Goal: Information Seeking & Learning: Learn about a topic

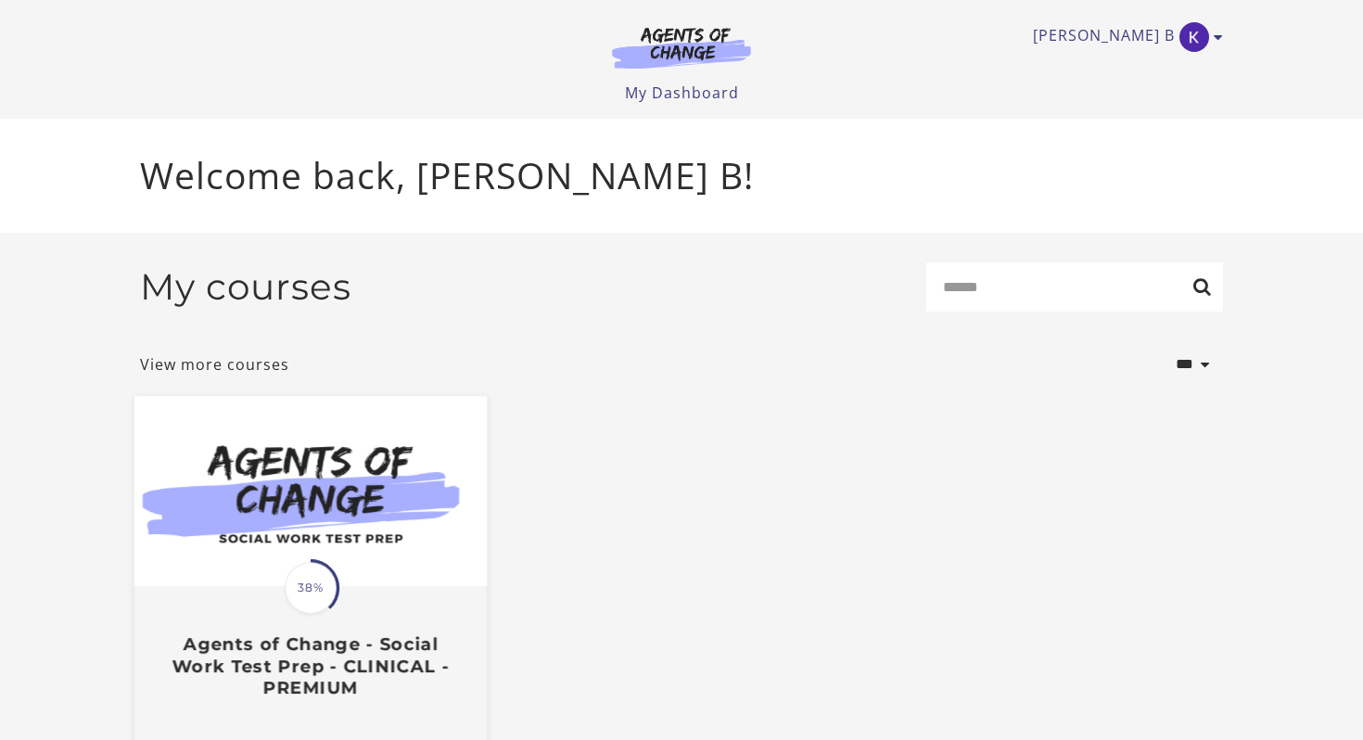
click at [399, 475] on img at bounding box center [310, 492] width 352 height 190
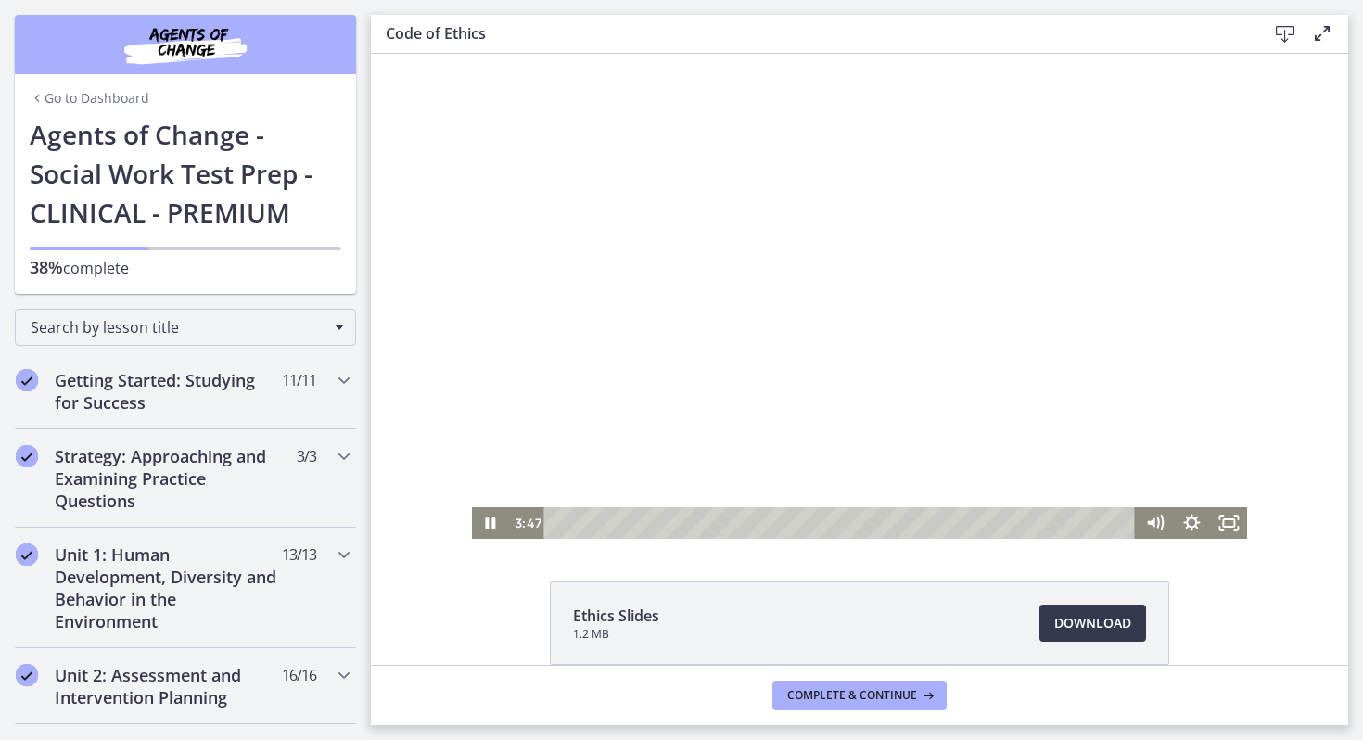
click at [578, 377] on div at bounding box center [860, 296] width 776 height 485
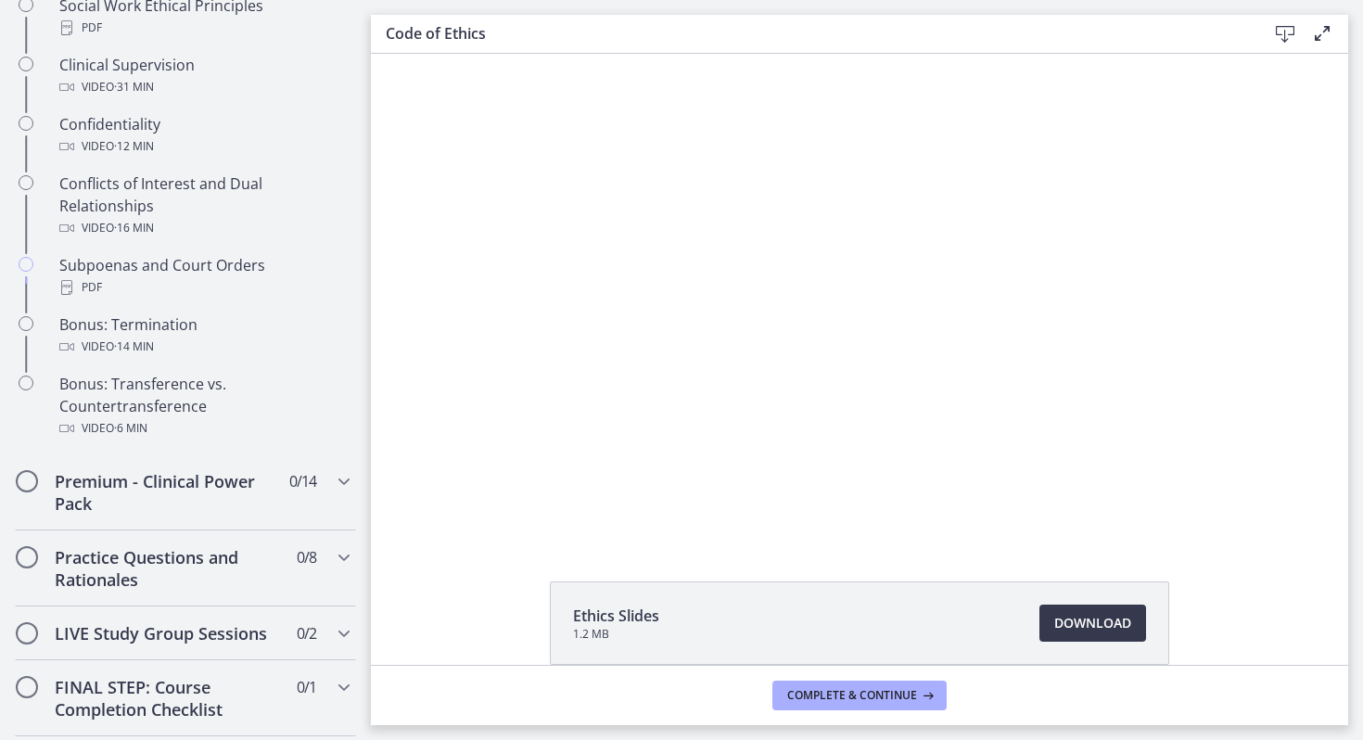
scroll to position [1035, 0]
click at [147, 498] on h2 "Premium - Clinical Power Pack" at bounding box center [168, 494] width 226 height 44
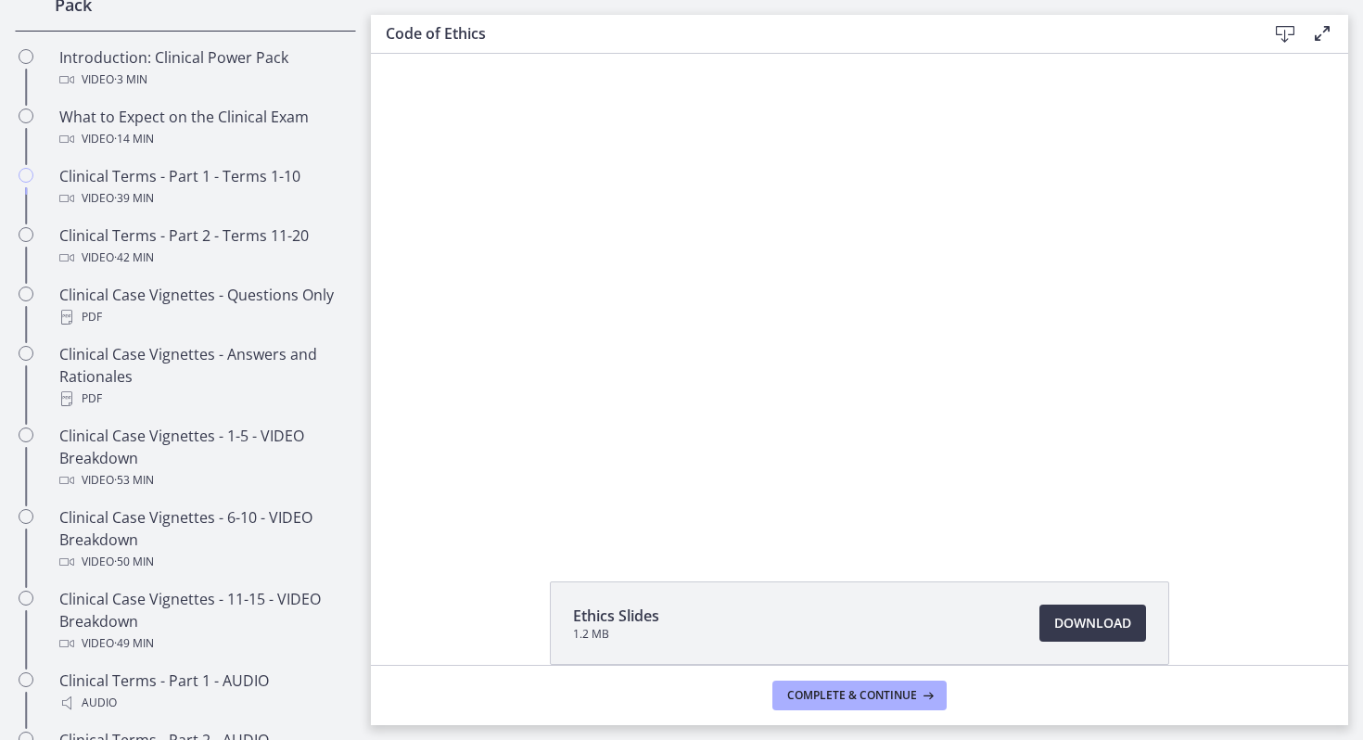
scroll to position [925, 0]
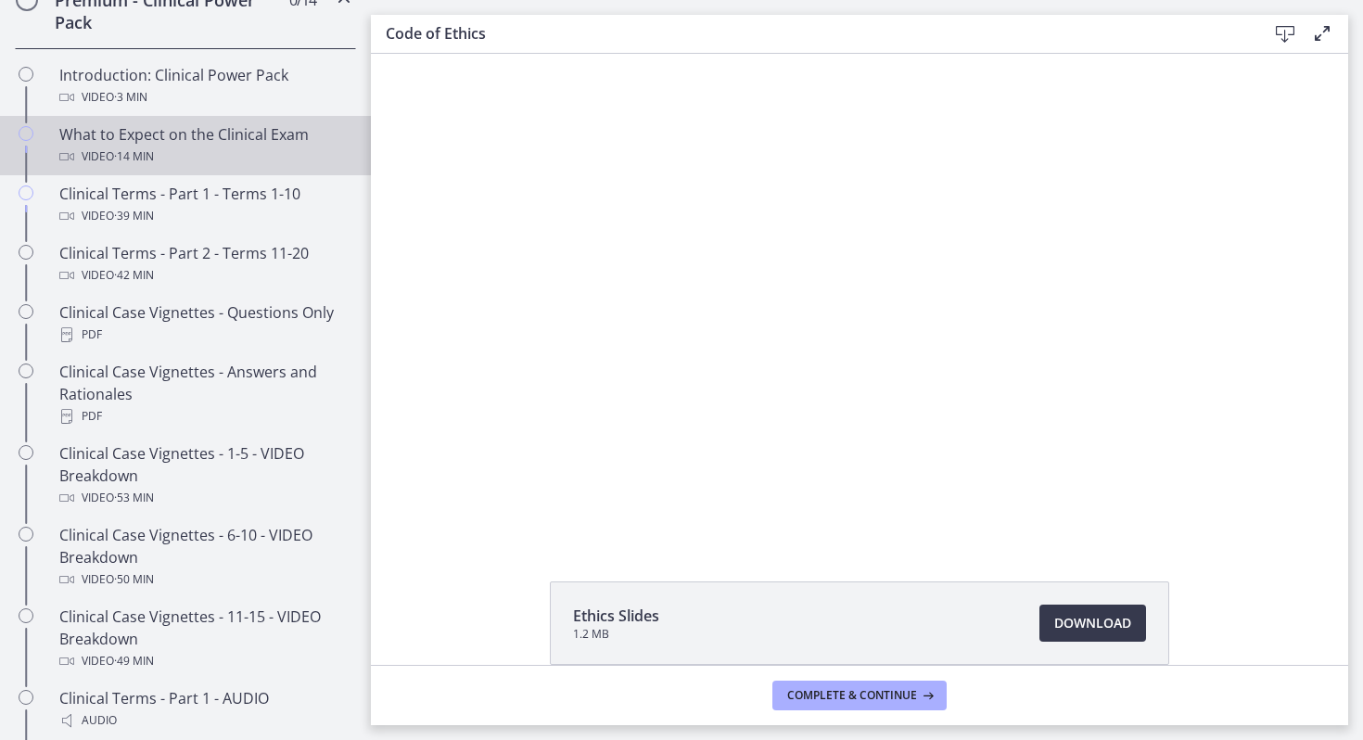
click at [165, 157] on div "Video · 14 min" at bounding box center [203, 157] width 289 height 22
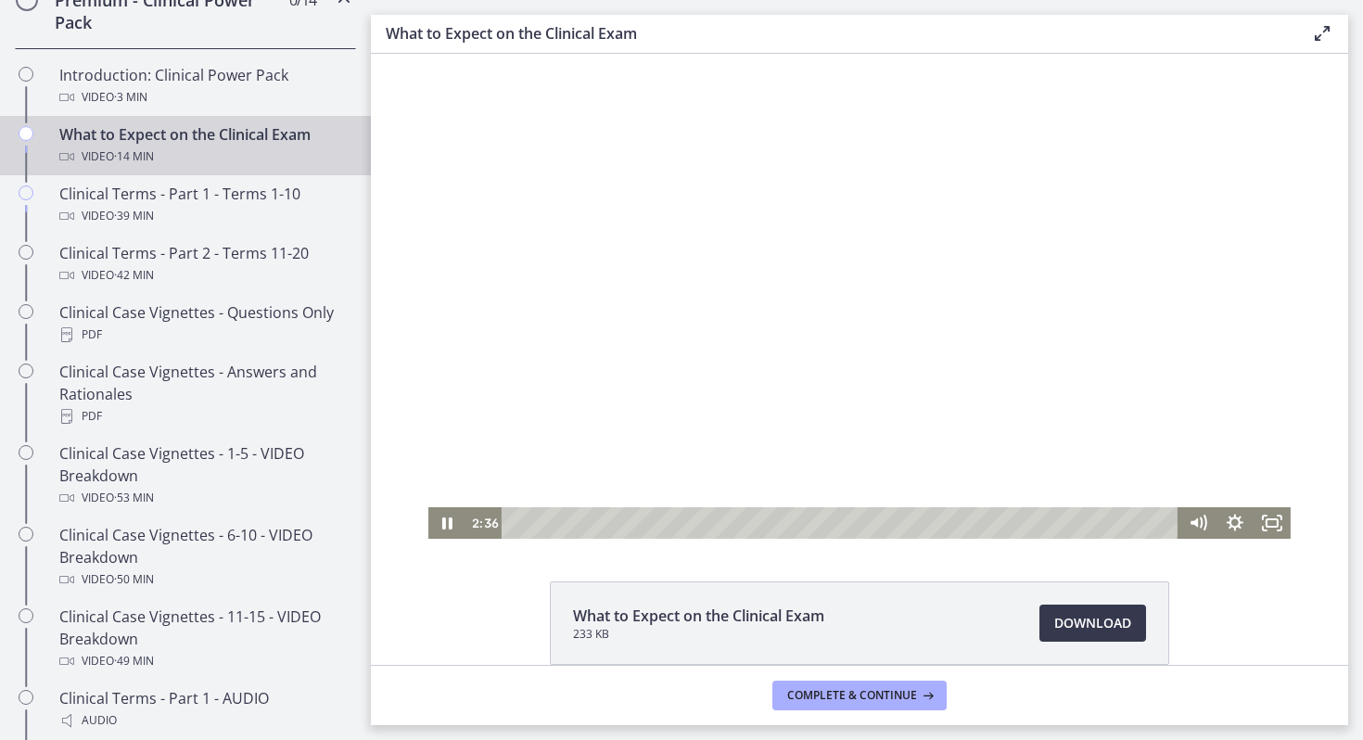
click at [666, 416] on div at bounding box center [859, 296] width 862 height 485
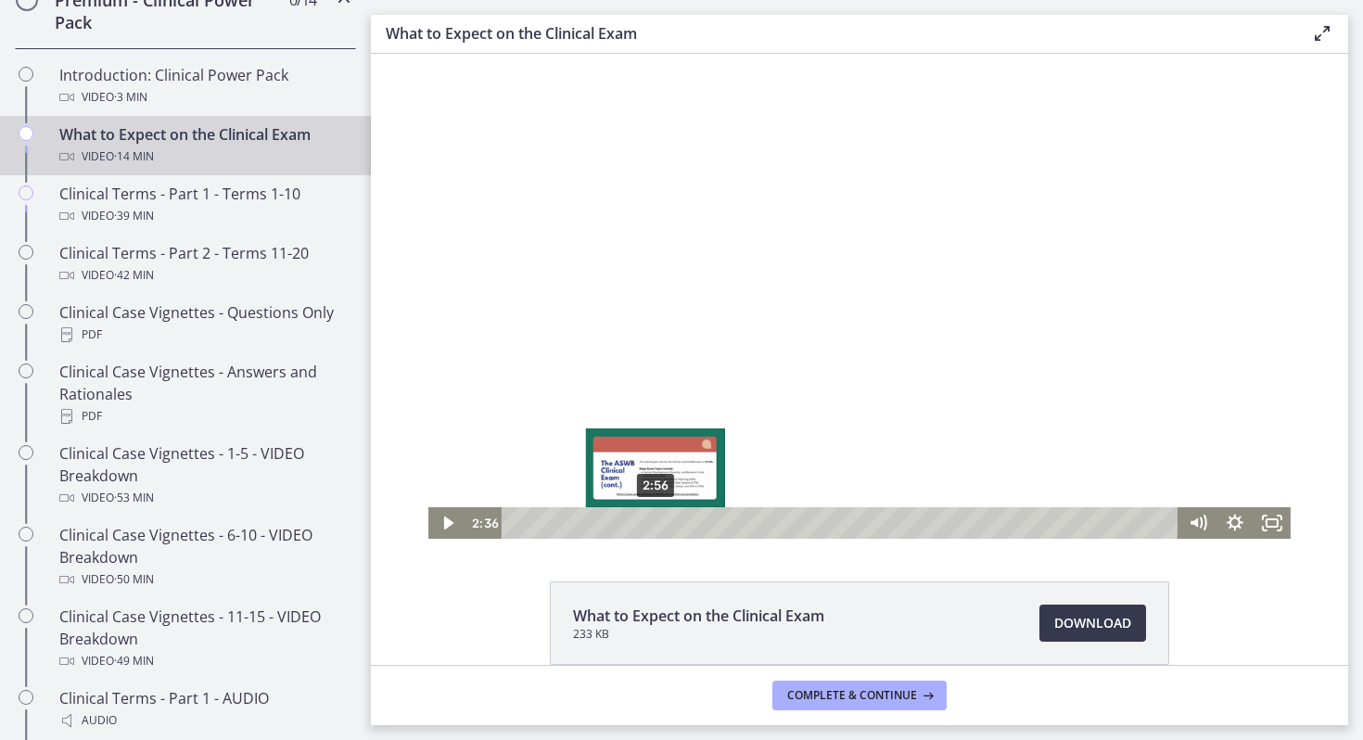
click at [655, 518] on div "2:56" at bounding box center [841, 523] width 655 height 32
click at [683, 519] on div "3:30" at bounding box center [841, 523] width 655 height 32
click at [692, 520] on div "3:39" at bounding box center [841, 523] width 655 height 32
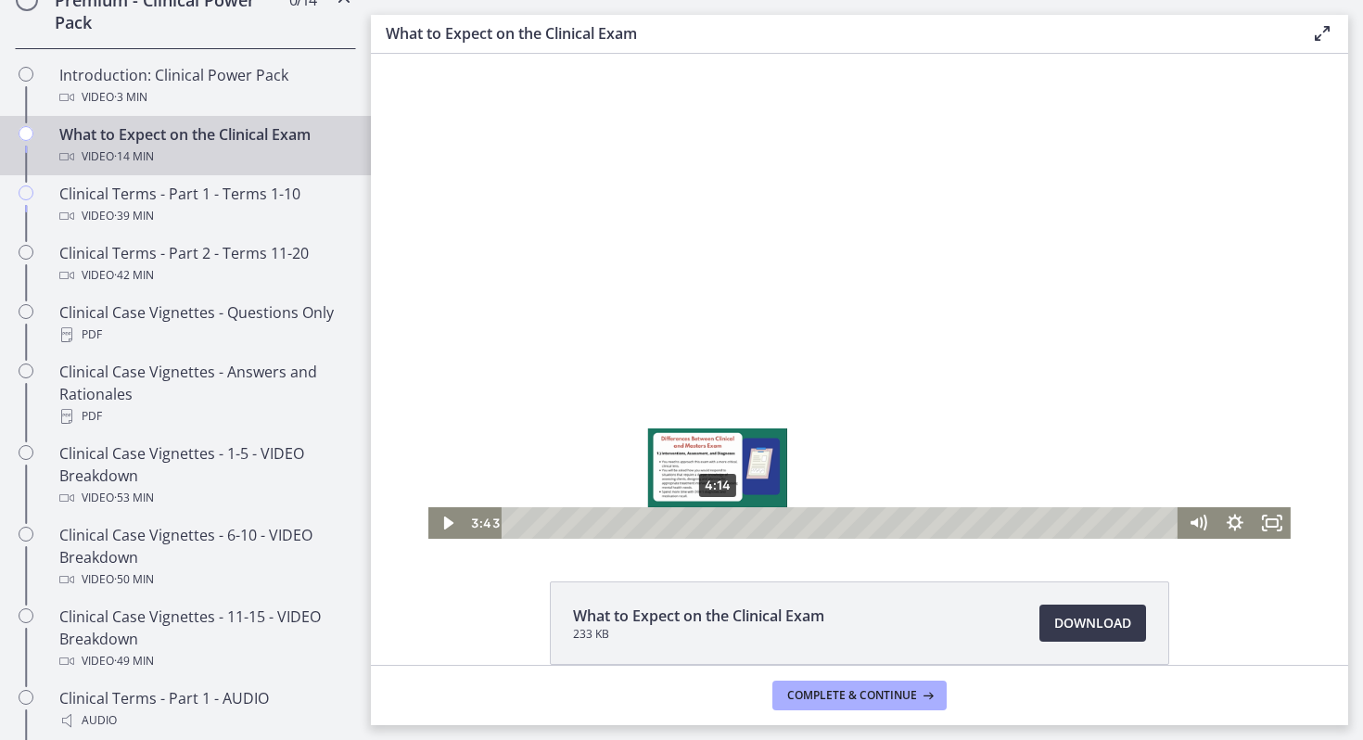
click at [717, 520] on div "4:14" at bounding box center [841, 523] width 655 height 32
click at [735, 518] on div "4:37" at bounding box center [841, 523] width 655 height 32
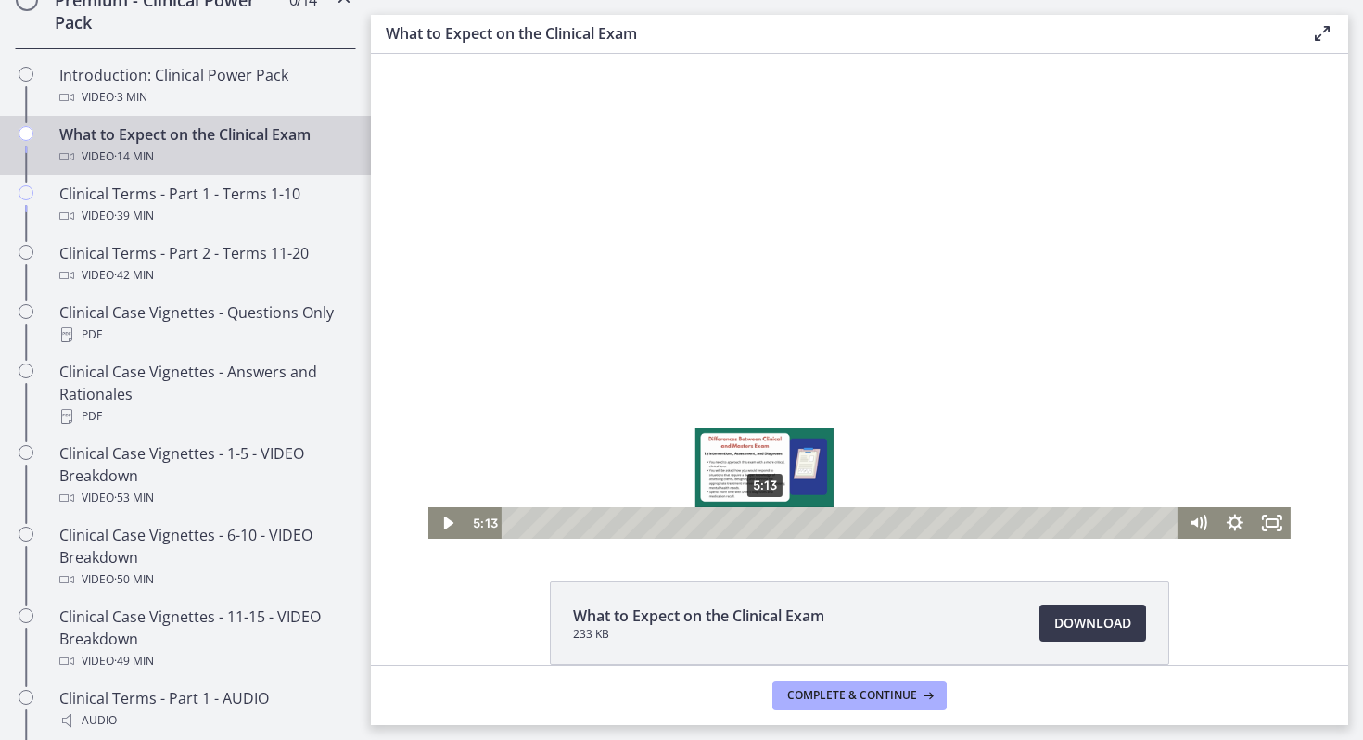
click at [765, 527] on div "5:13" at bounding box center [841, 523] width 655 height 32
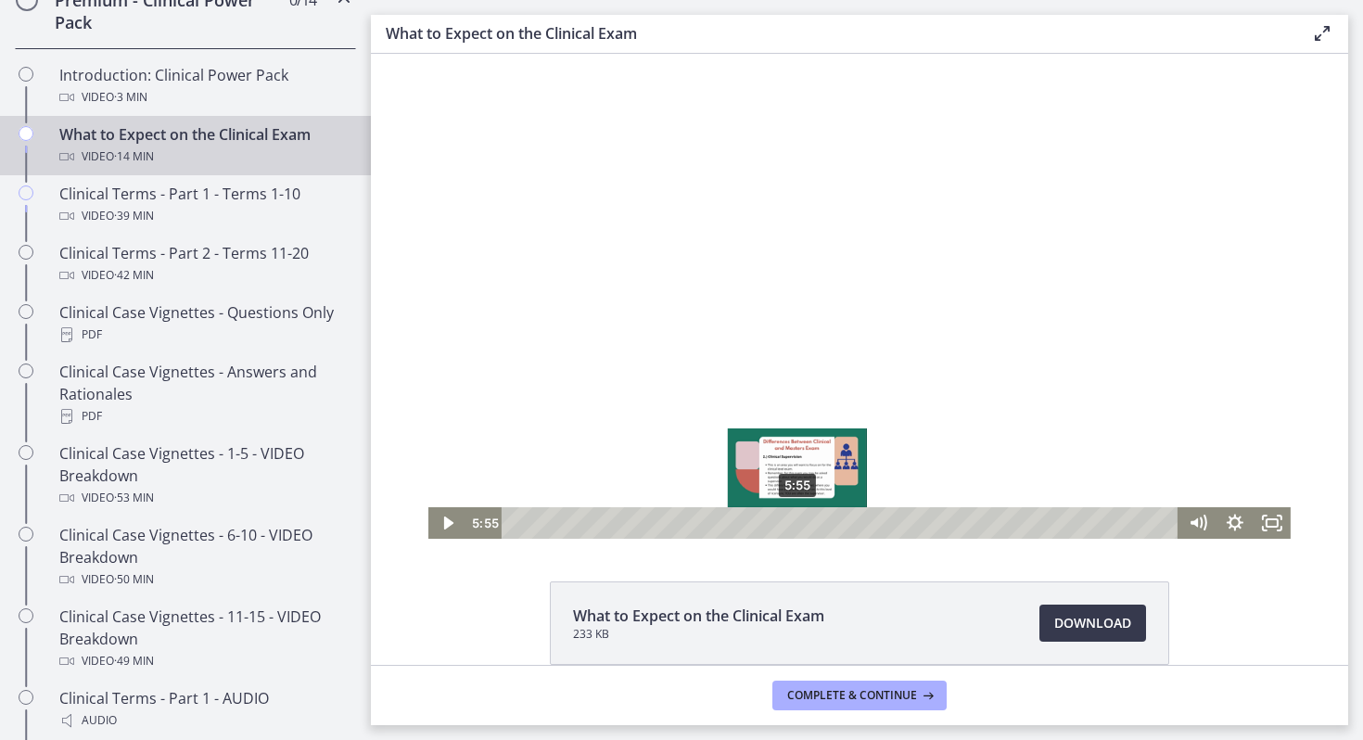
click at [798, 526] on div "5:55" at bounding box center [841, 523] width 655 height 32
click at [819, 523] on div "6:20" at bounding box center [841, 523] width 655 height 32
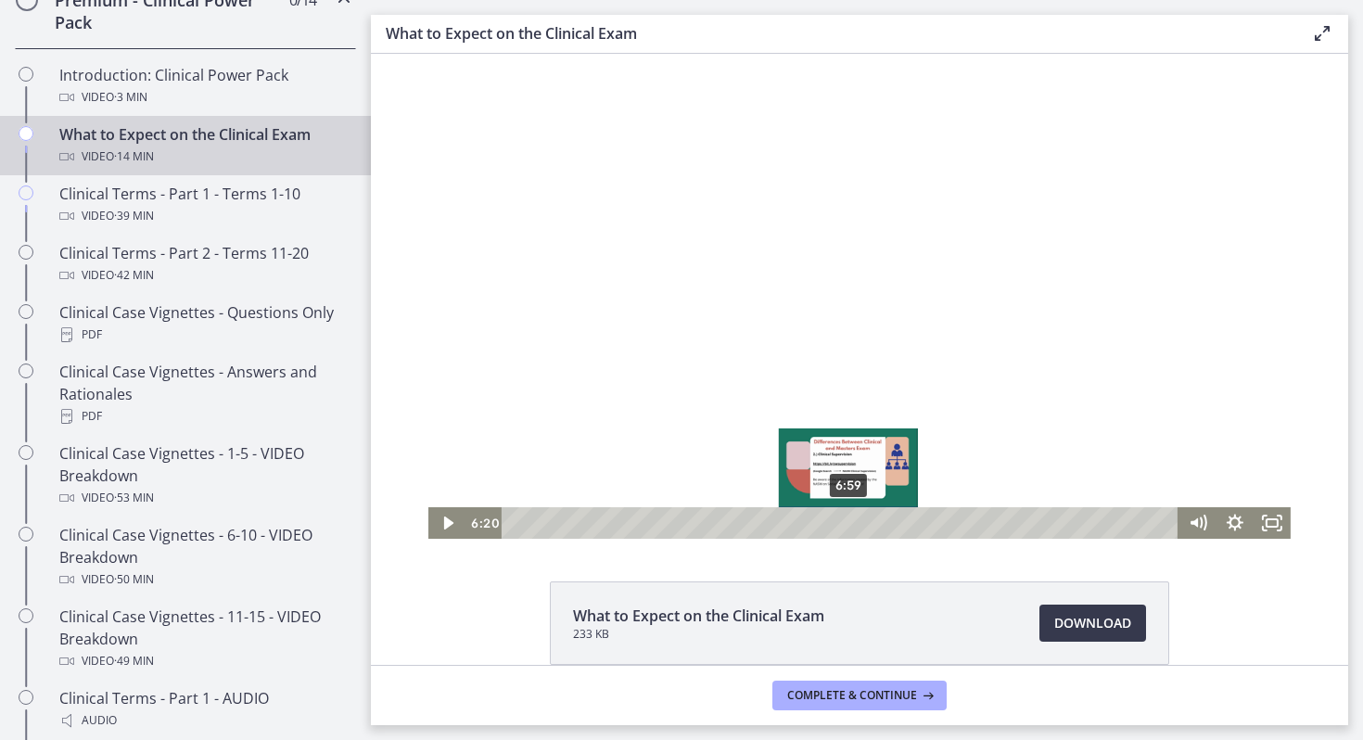
click at [849, 521] on div "6:59" at bounding box center [841, 523] width 655 height 32
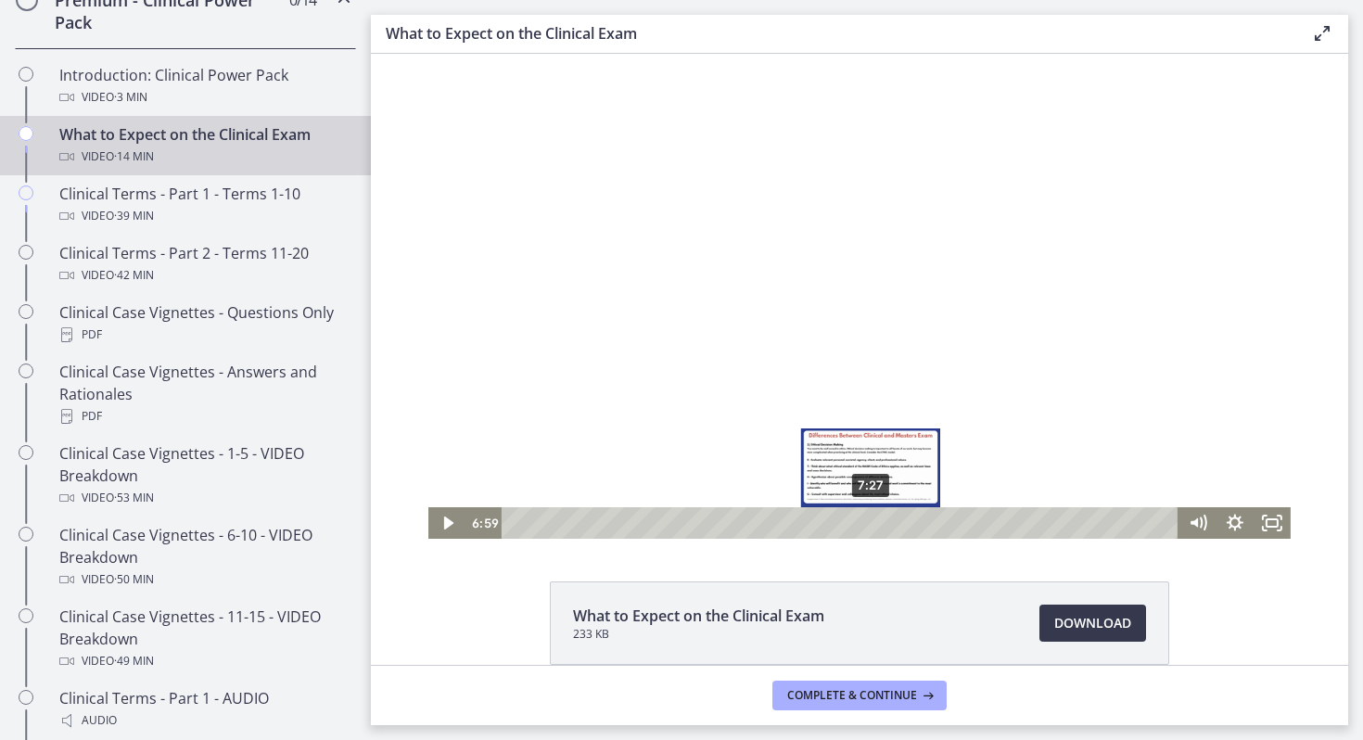
click at [873, 526] on div "7:27" at bounding box center [841, 523] width 655 height 32
click at [896, 520] on div "7:55" at bounding box center [841, 523] width 655 height 32
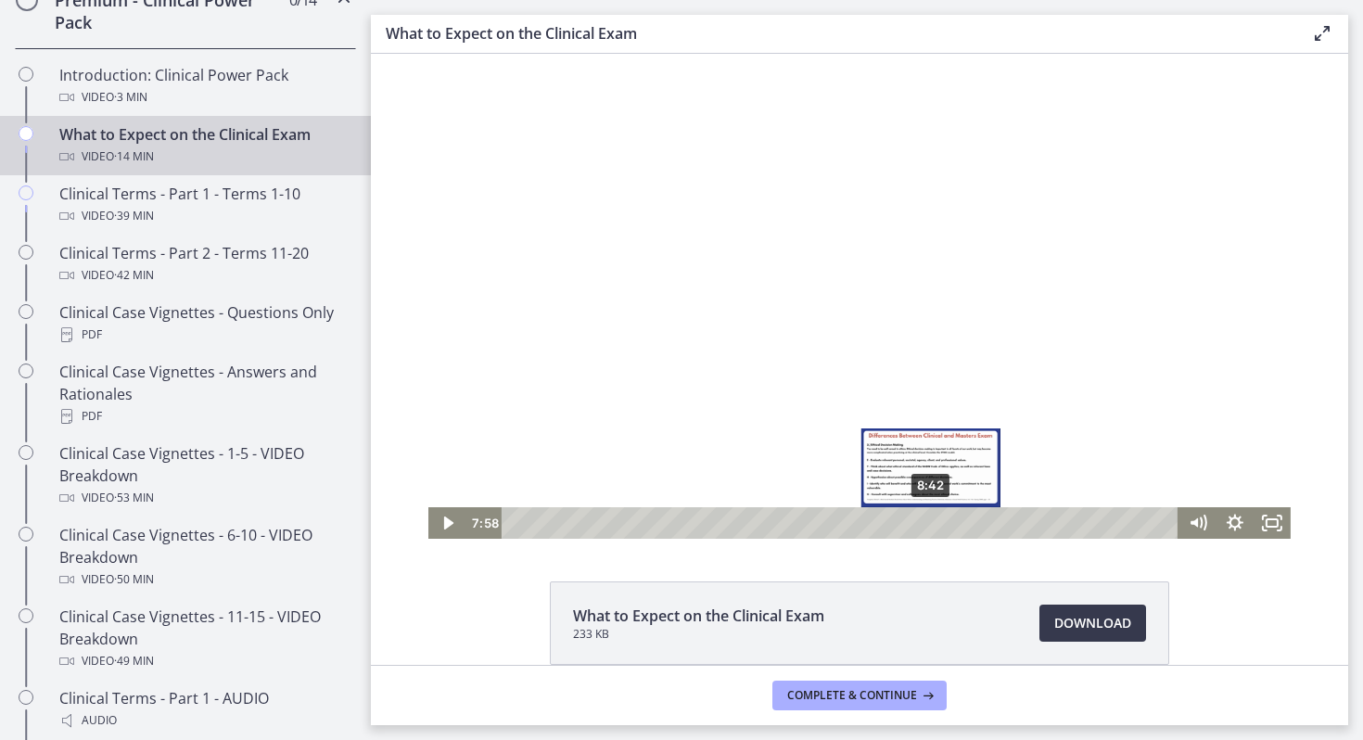
click at [934, 525] on div "8:42" at bounding box center [841, 523] width 655 height 32
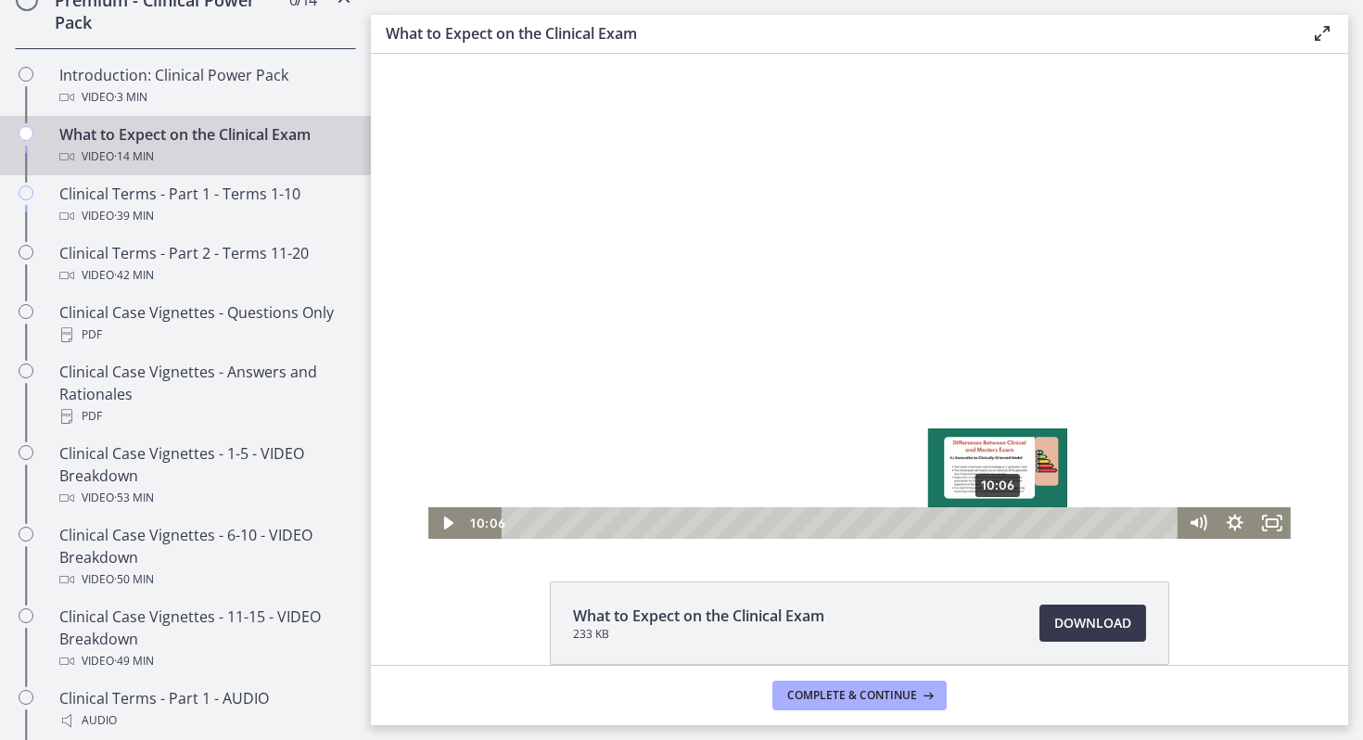
click at [998, 527] on div "10:06" at bounding box center [841, 523] width 655 height 32
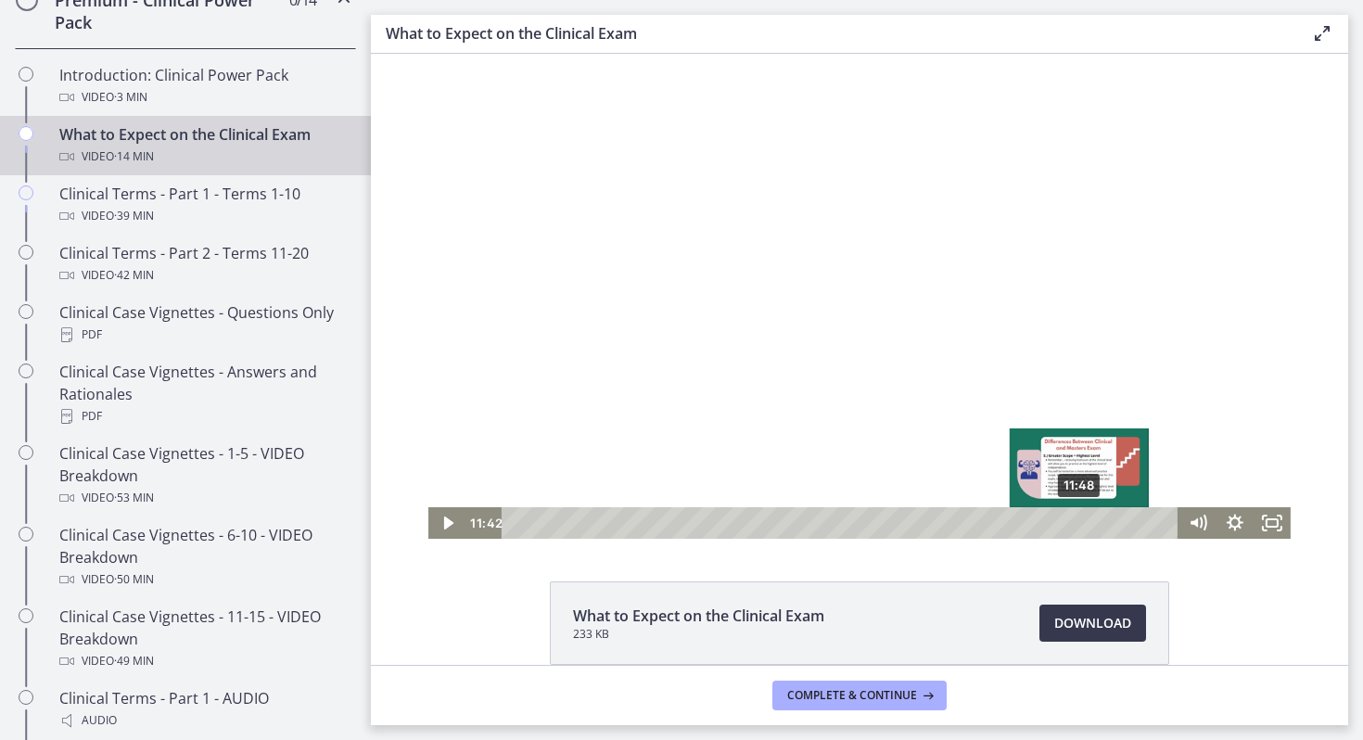
click at [1102, 521] on div "11:48" at bounding box center [841, 523] width 655 height 32
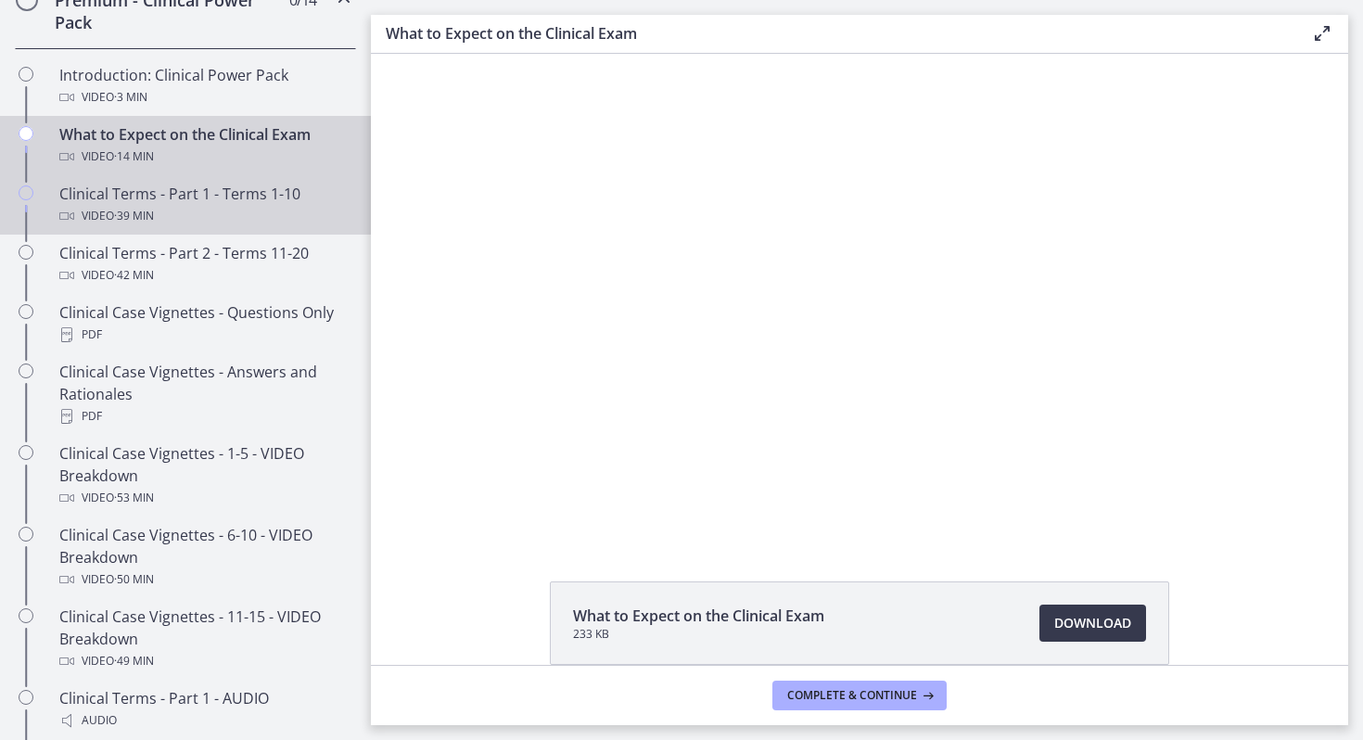
click at [154, 222] on span "· 39 min" at bounding box center [134, 216] width 40 height 22
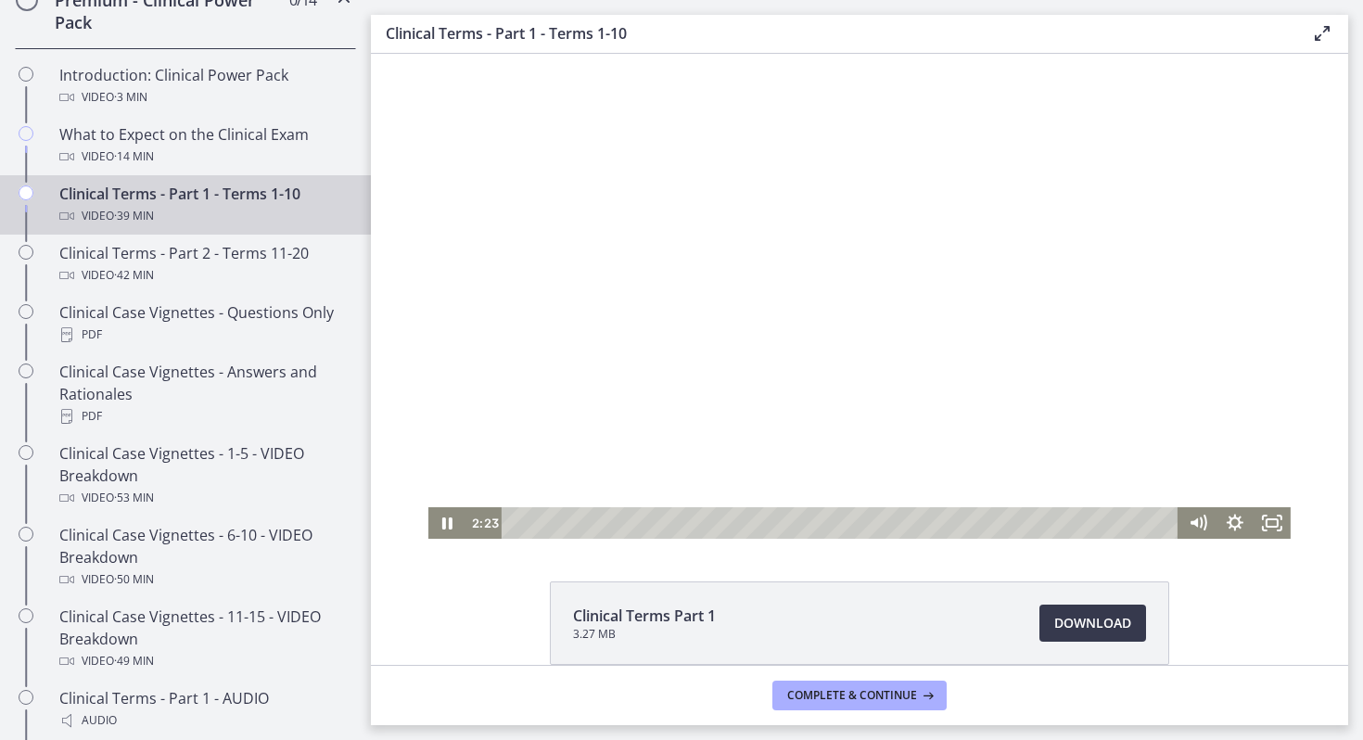
click at [555, 524] on div "Playbar" at bounding box center [841, 523] width 655 height 32
click at [603, 522] on div "5:10" at bounding box center [841, 523] width 655 height 32
click at [630, 524] on div "6:42" at bounding box center [841, 523] width 655 height 32
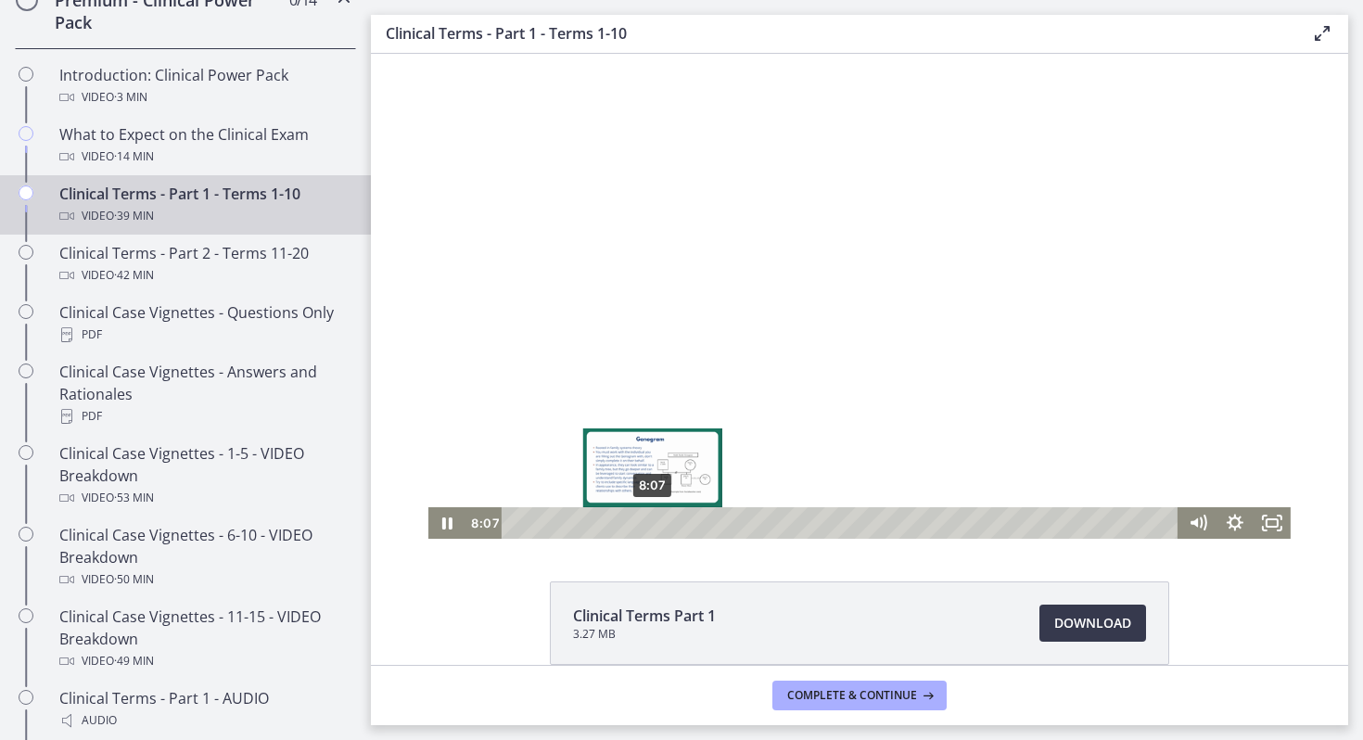
click at [653, 524] on div "8:07" at bounding box center [841, 523] width 655 height 32
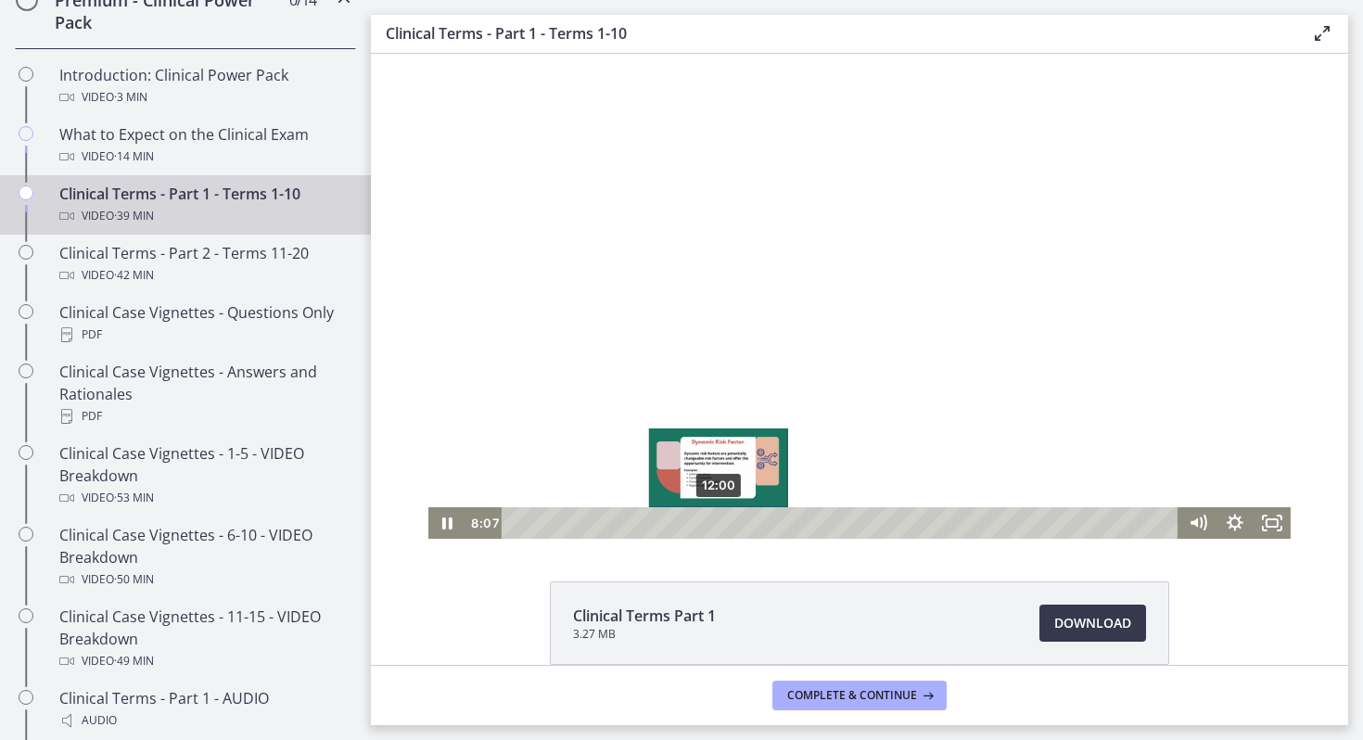
click at [730, 525] on div "12:00" at bounding box center [841, 523] width 655 height 32
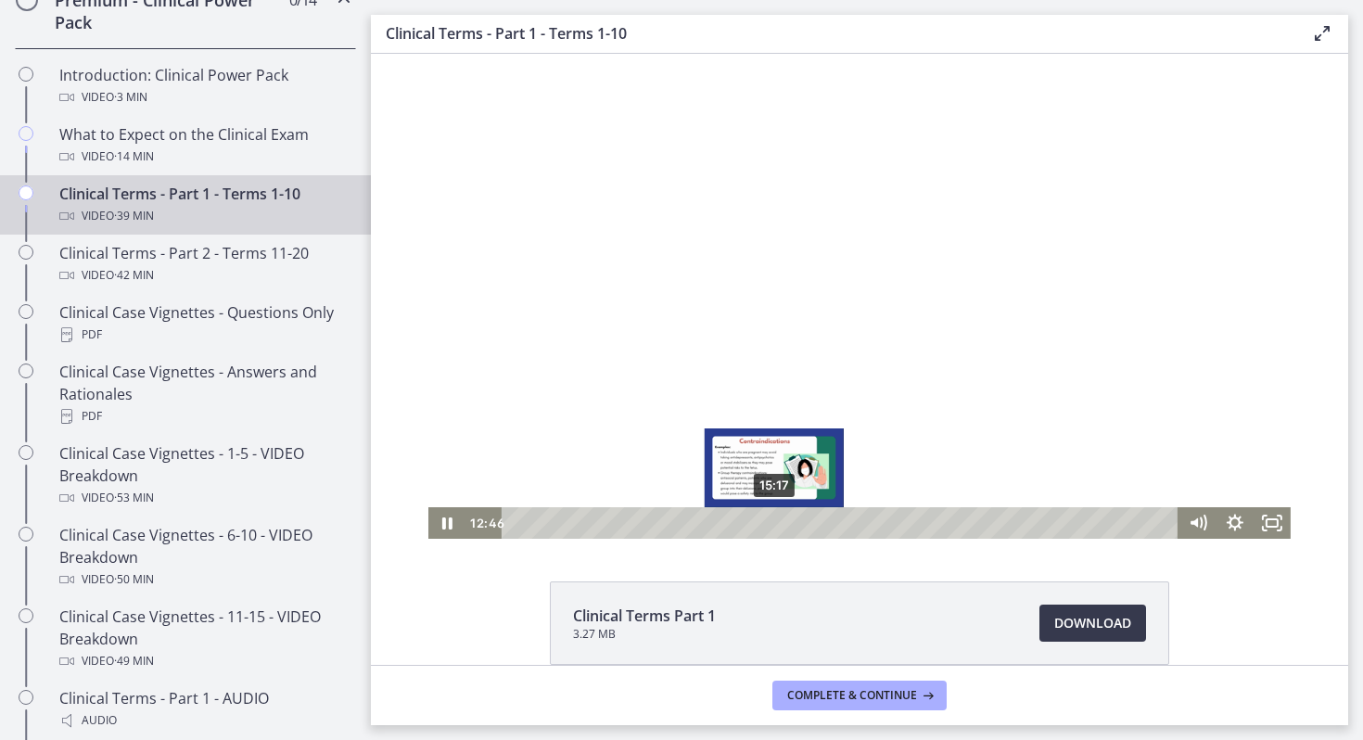
click at [774, 522] on div "15:17" at bounding box center [841, 523] width 655 height 32
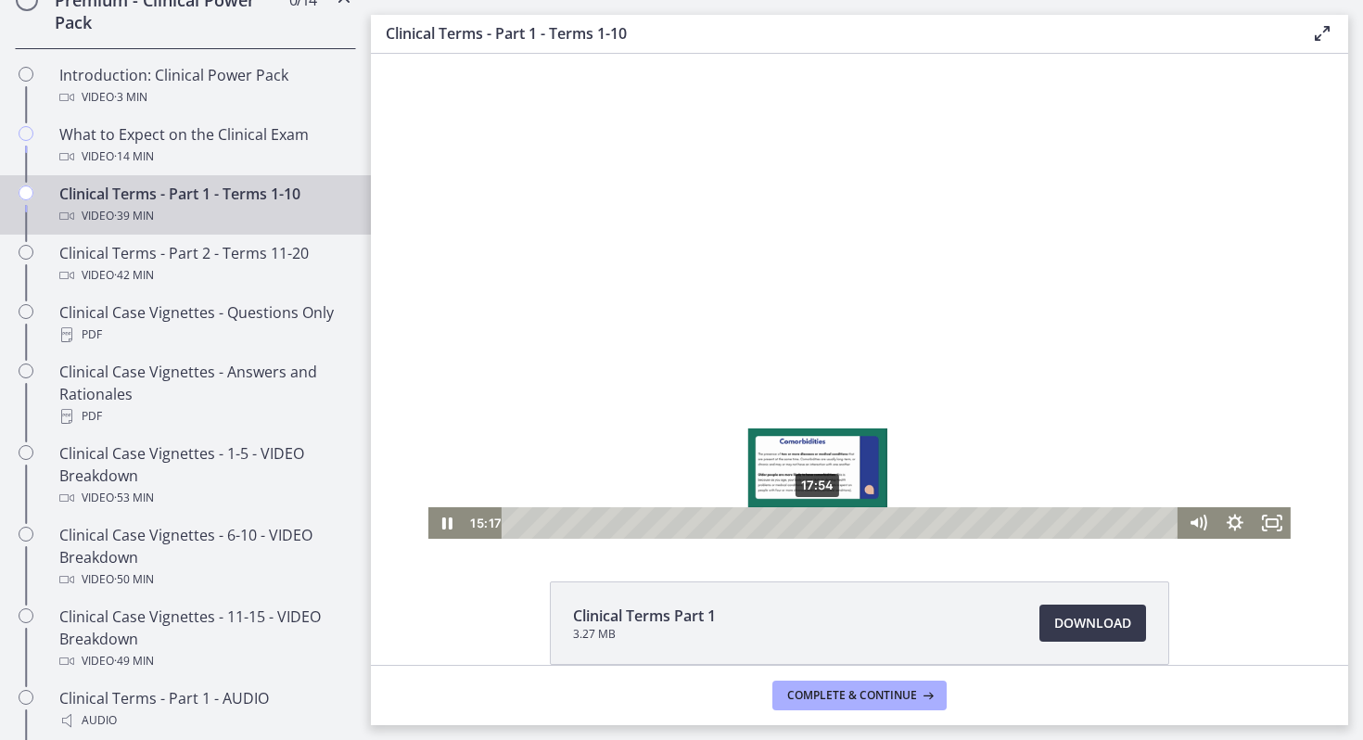
click at [819, 520] on div "17:54" at bounding box center [841, 523] width 655 height 32
click at [844, 526] on div "19:26" at bounding box center [841, 523] width 655 height 32
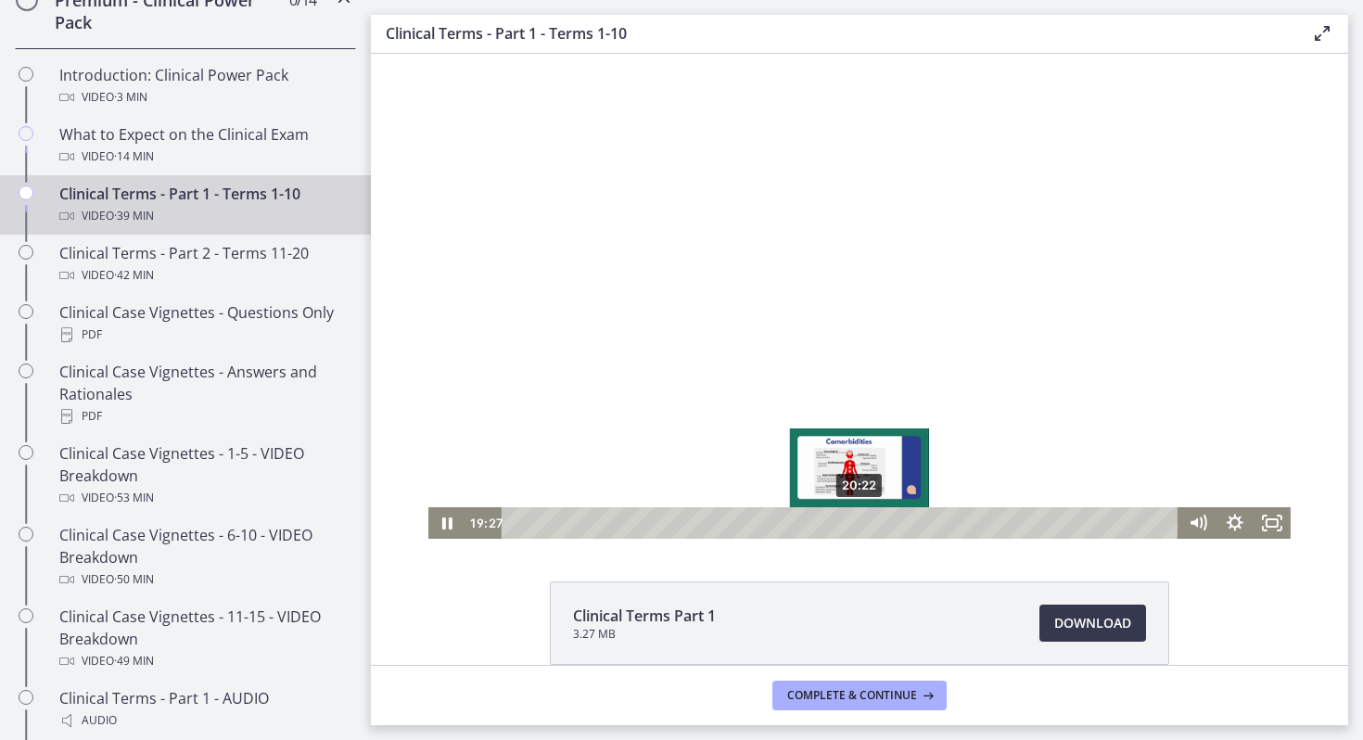
click at [860, 525] on div "20:22" at bounding box center [841, 523] width 655 height 32
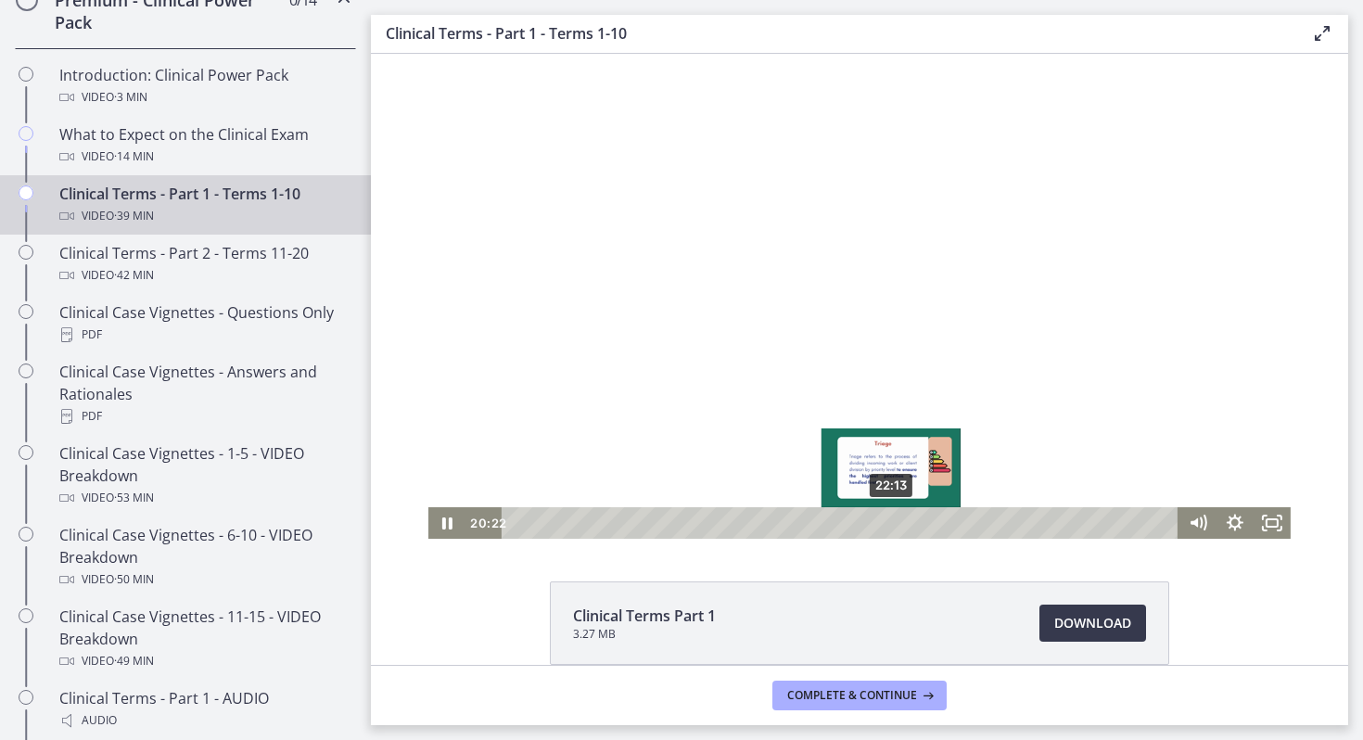
click at [902, 527] on div "22:13" at bounding box center [841, 523] width 655 height 32
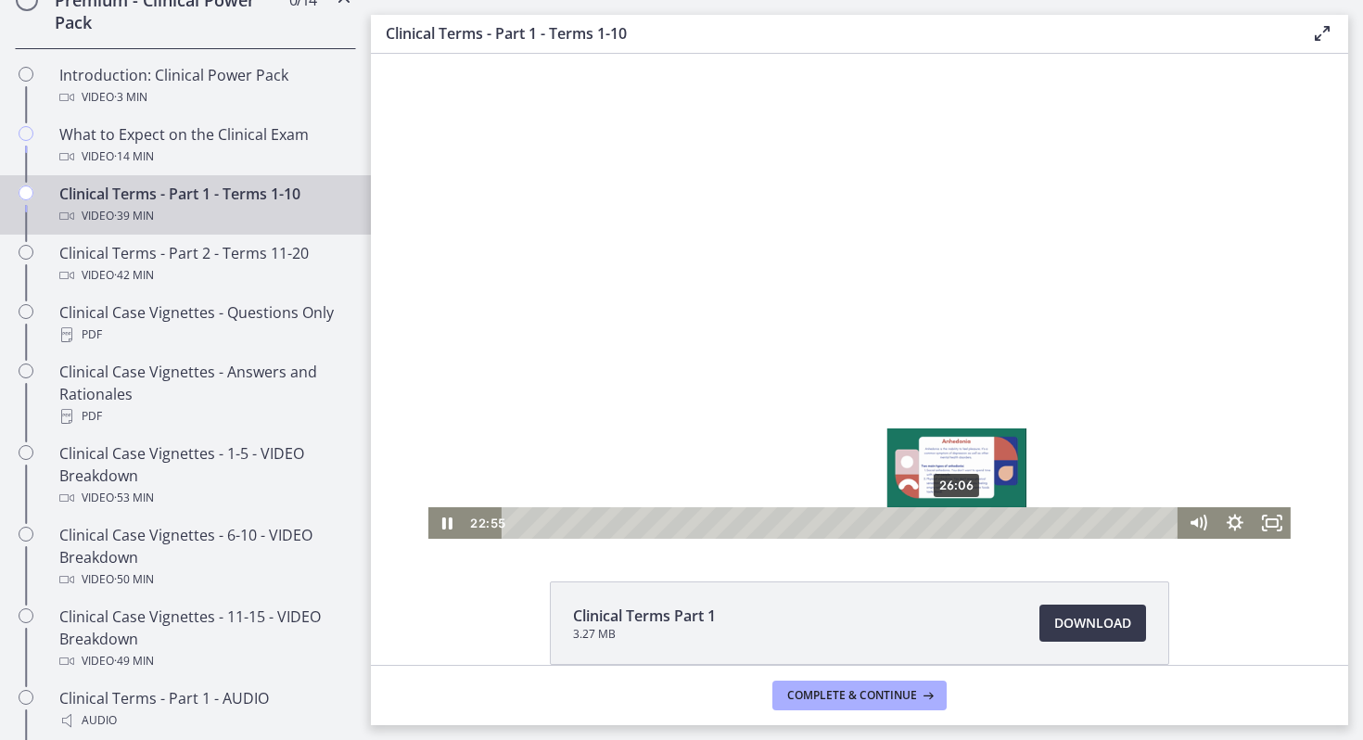
click at [958, 521] on div "26:06" at bounding box center [841, 523] width 655 height 32
click at [980, 525] on div "27:25" at bounding box center [841, 523] width 655 height 32
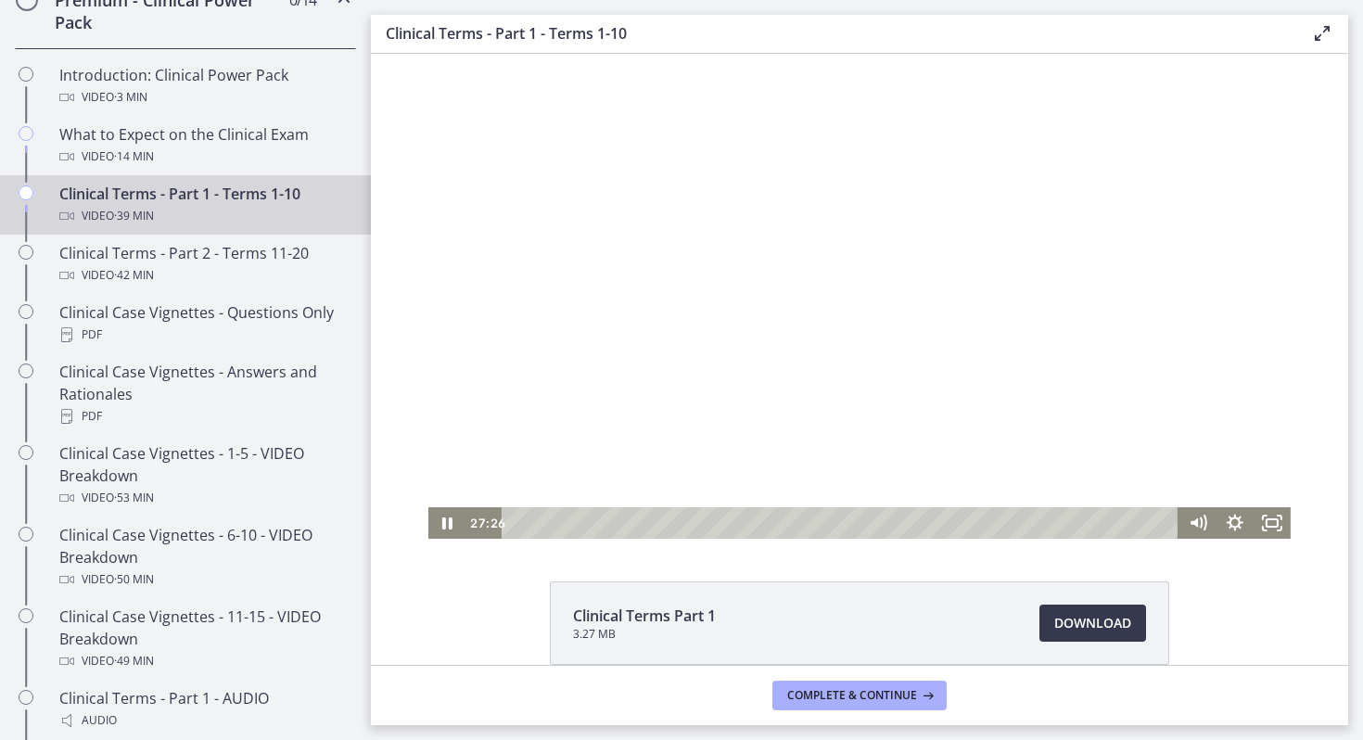
click at [1129, 372] on div at bounding box center [859, 296] width 862 height 485
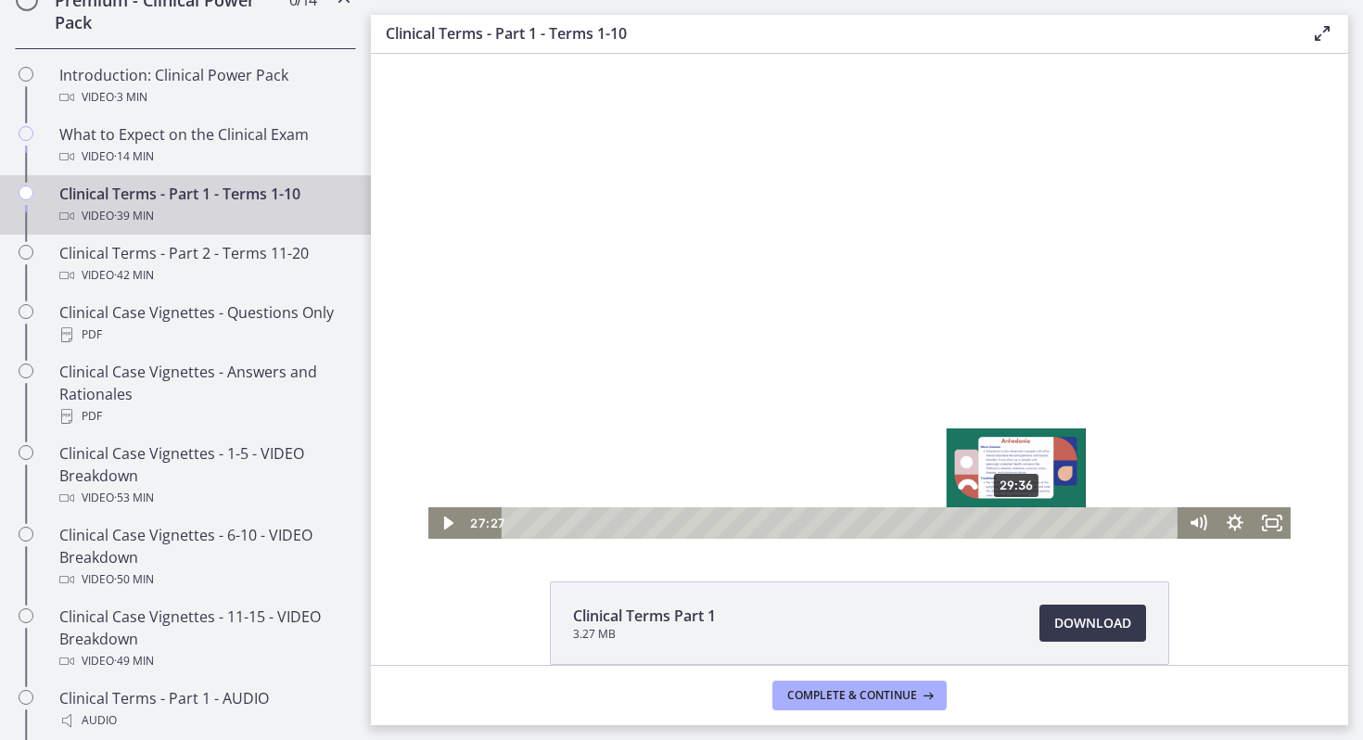
click at [1017, 527] on div "29:36" at bounding box center [841, 523] width 655 height 32
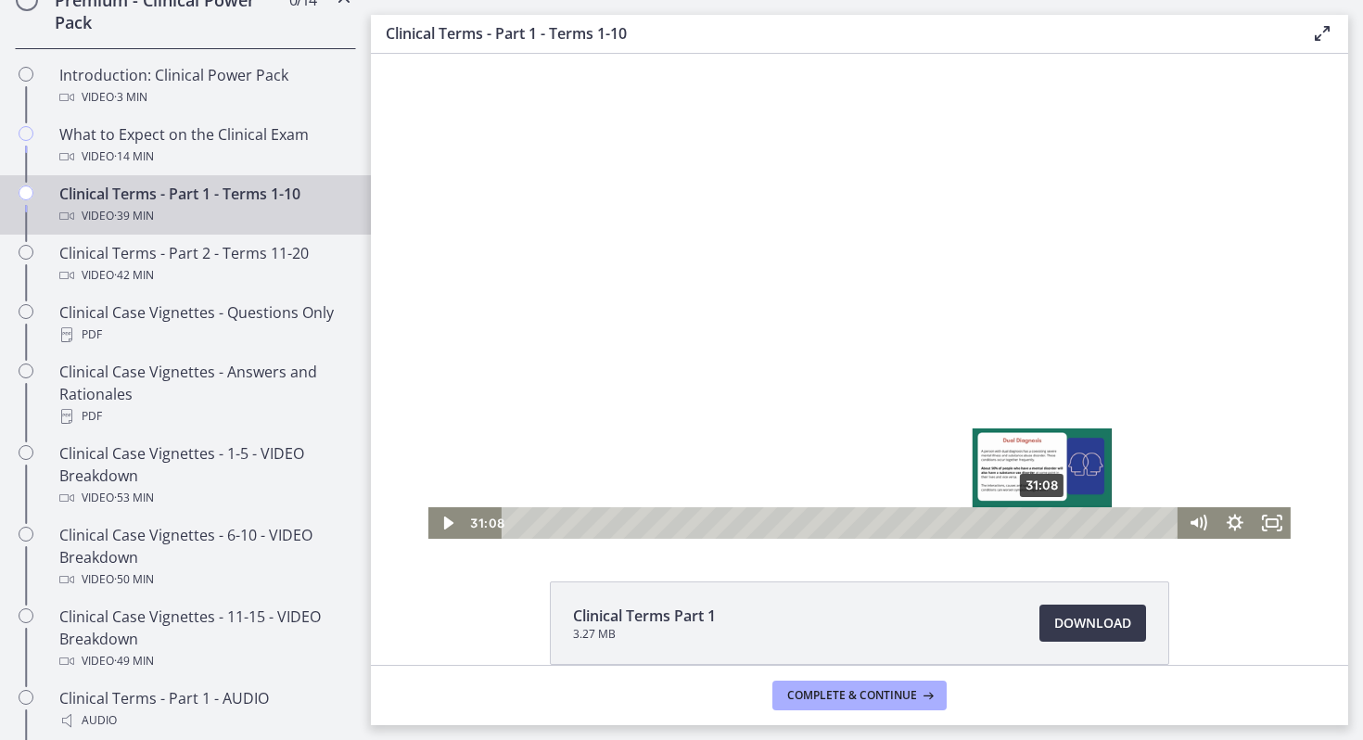
click at [1043, 519] on div "31:08" at bounding box center [841, 523] width 655 height 32
click at [1058, 521] on div "32:00" at bounding box center [841, 523] width 655 height 32
click at [1075, 525] on div "32:56" at bounding box center [841, 523] width 655 height 32
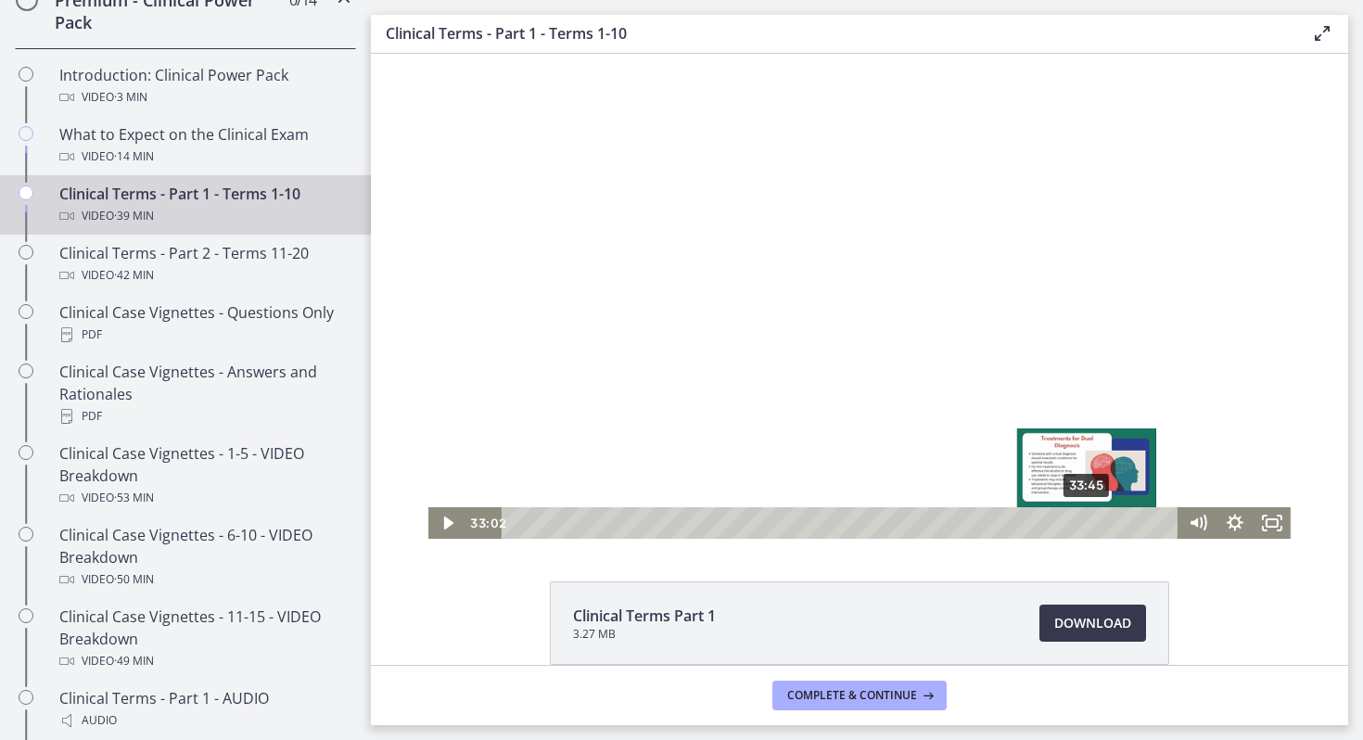
click at [1089, 525] on div "33:45" at bounding box center [841, 523] width 655 height 32
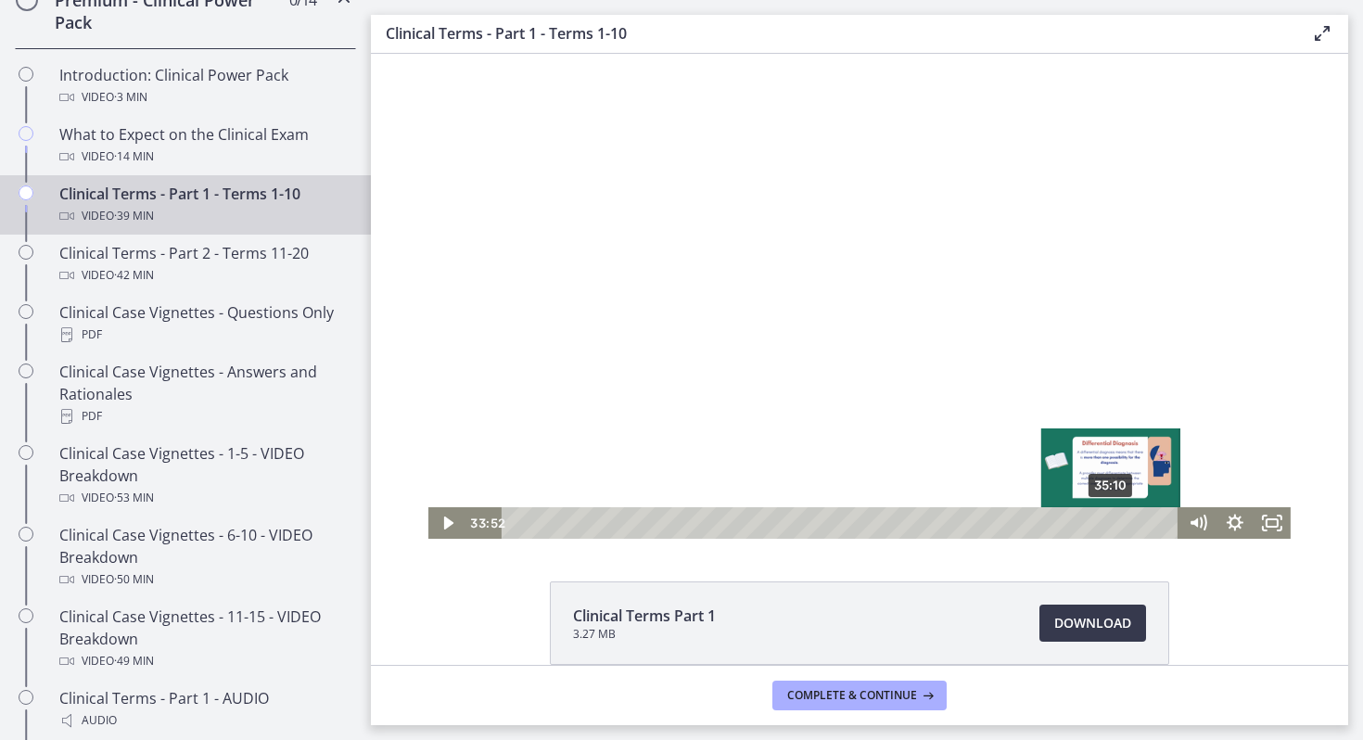
click at [1112, 523] on div "35:10" at bounding box center [841, 523] width 655 height 32
click at [1099, 520] on div "34:28" at bounding box center [841, 523] width 655 height 32
click at [1099, 520] on div "Playbar" at bounding box center [1098, 522] width 10 height 10
click at [1114, 520] on div "35:07" at bounding box center [841, 523] width 655 height 32
click at [1123, 520] on div "35:53" at bounding box center [841, 523] width 655 height 32
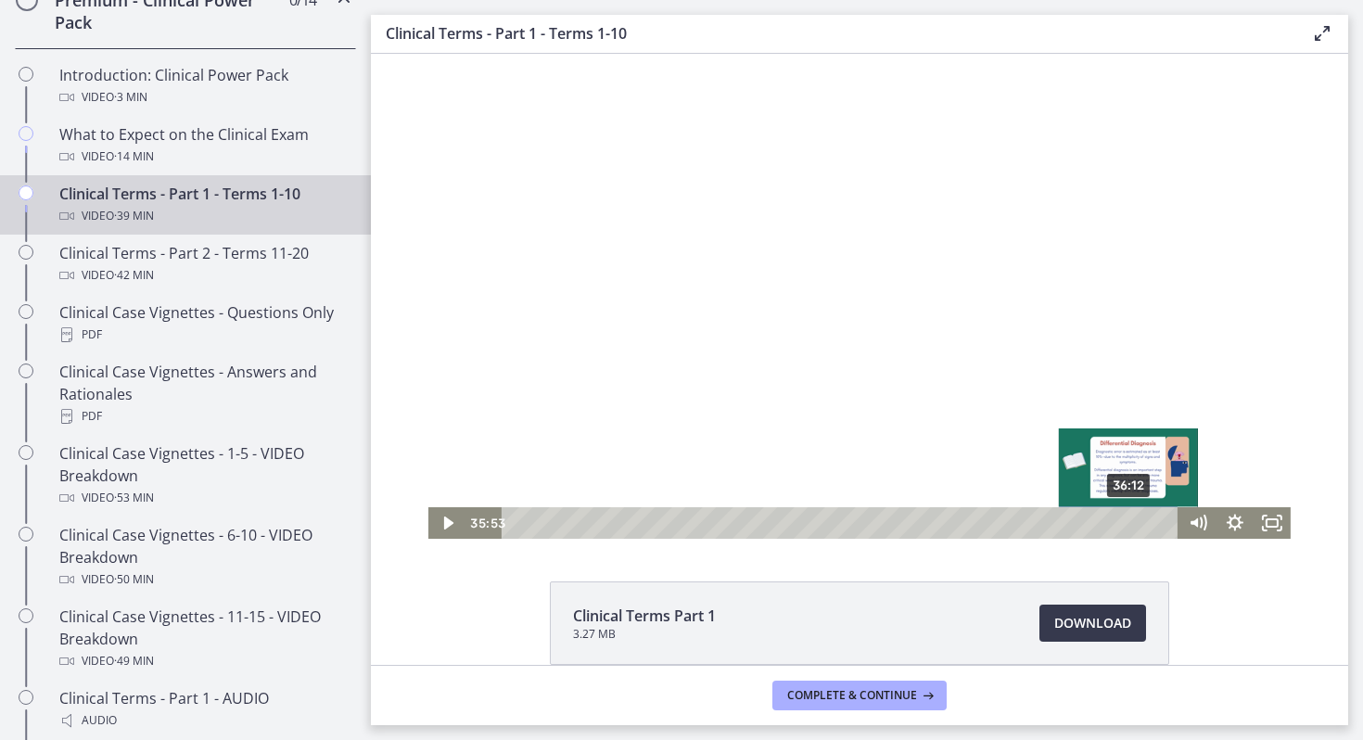
click at [1129, 518] on div "36:12" at bounding box center [841, 523] width 655 height 32
click at [1139, 520] on div "36:49" at bounding box center [841, 523] width 655 height 32
click at [1149, 521] on div "37:25" at bounding box center [841, 523] width 655 height 32
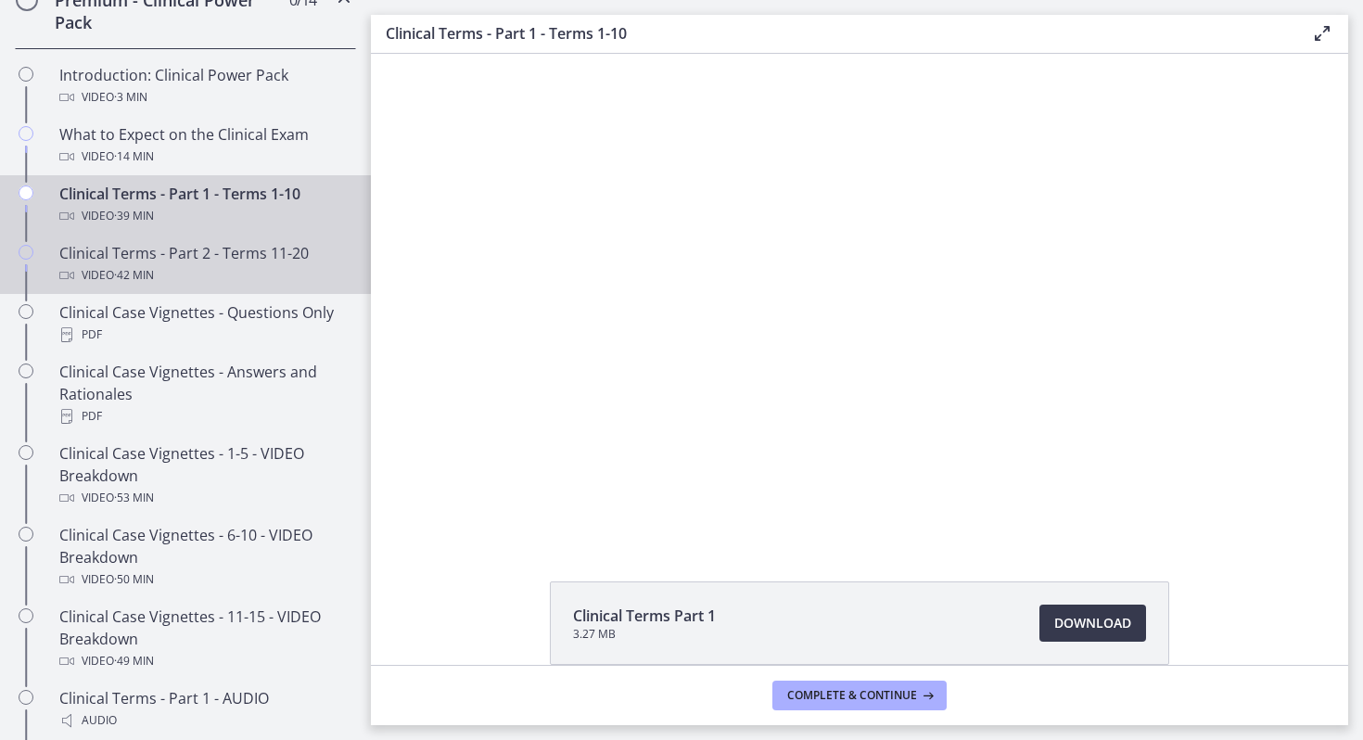
click at [226, 260] on div "Clinical Terms - Part 2 - Terms 11-20 Video · 42 min" at bounding box center [203, 264] width 289 height 44
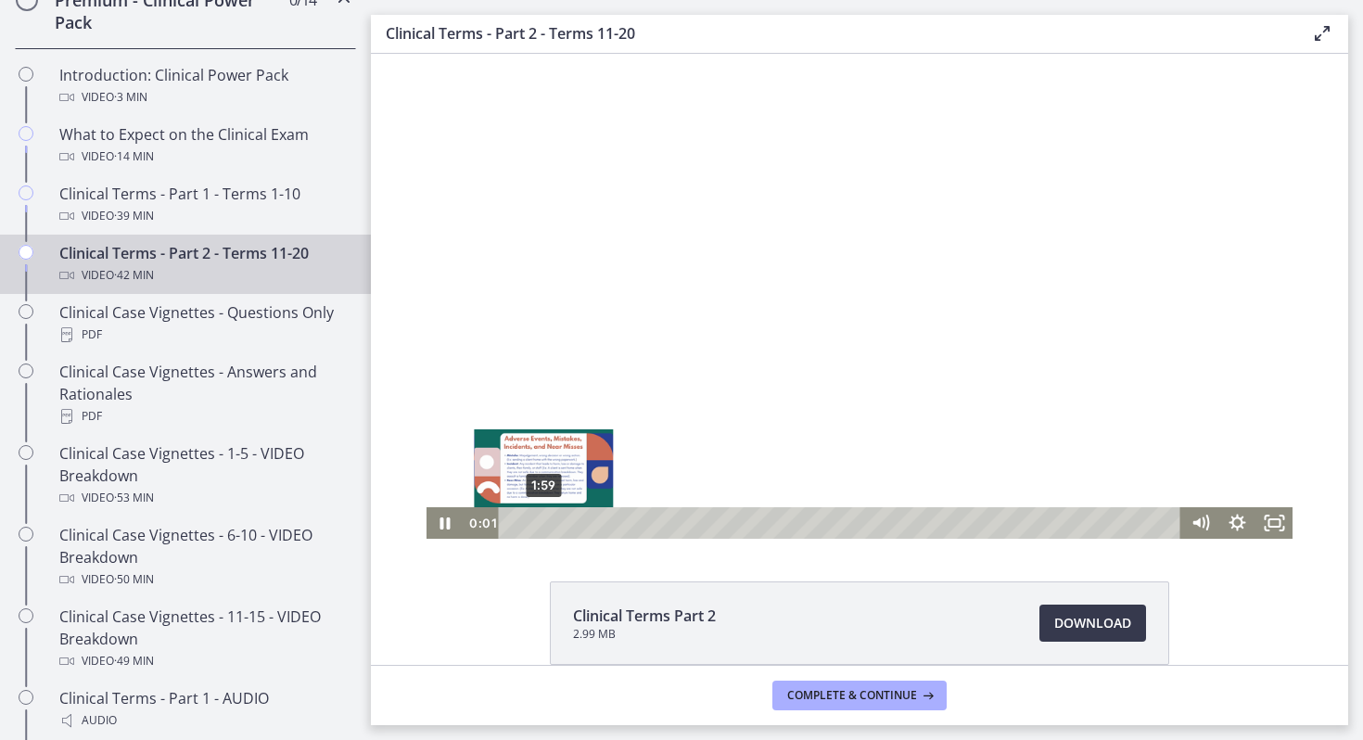
click at [540, 523] on div "1:59" at bounding box center [843, 523] width 660 height 32
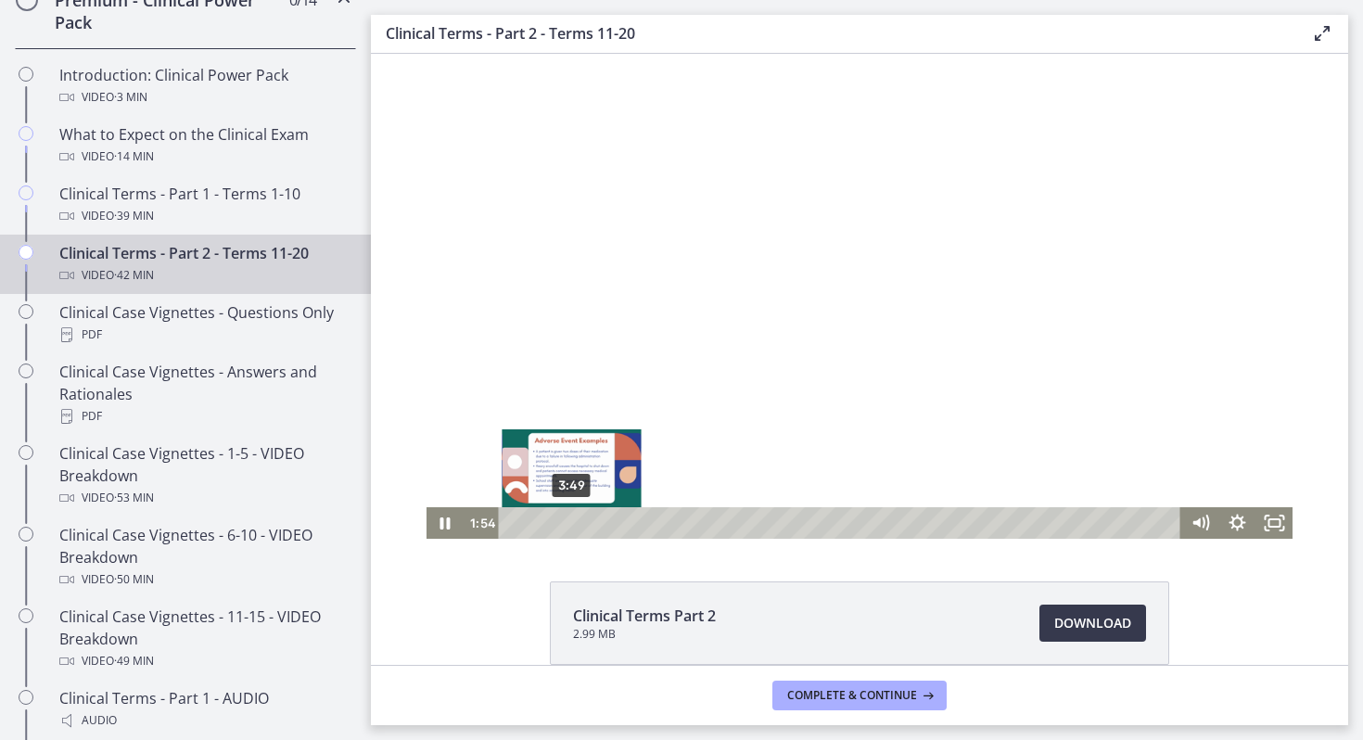
click at [570, 521] on div "3:49" at bounding box center [843, 523] width 660 height 32
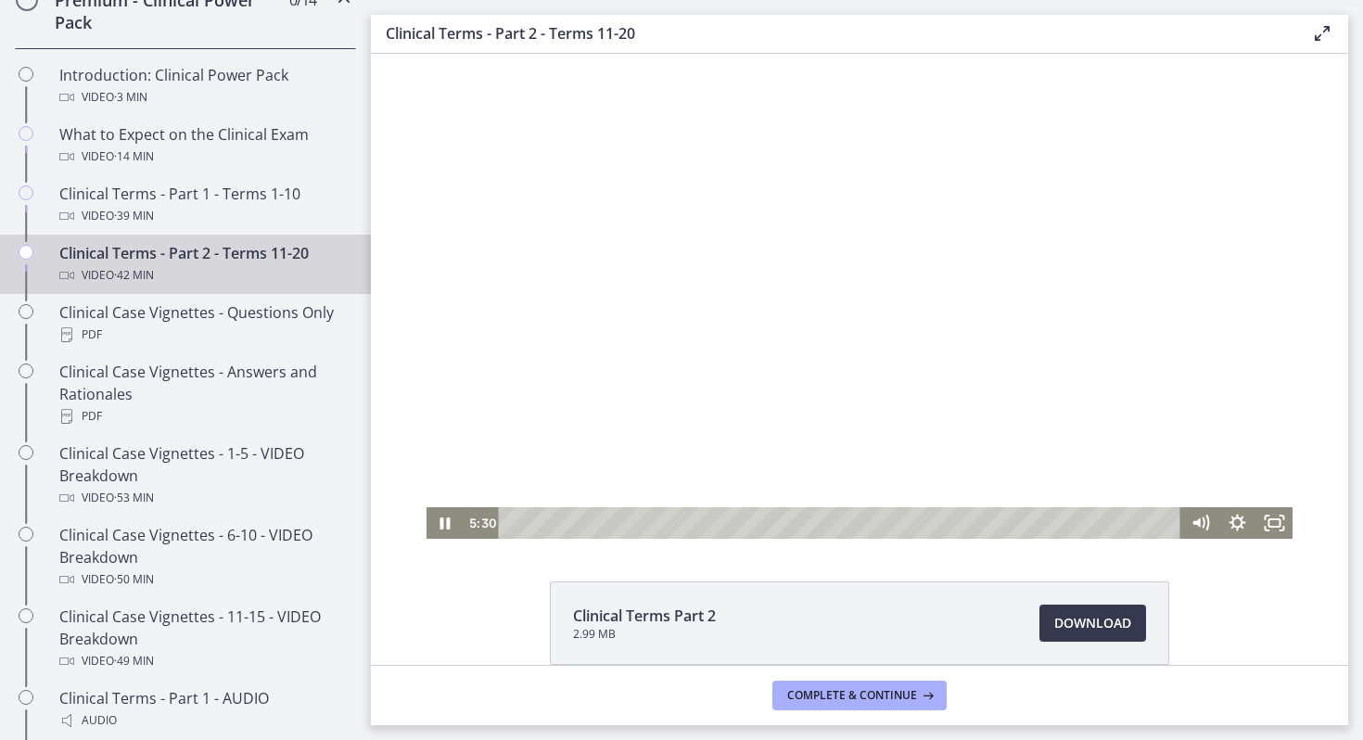
click at [755, 439] on div at bounding box center [859, 296] width 867 height 485
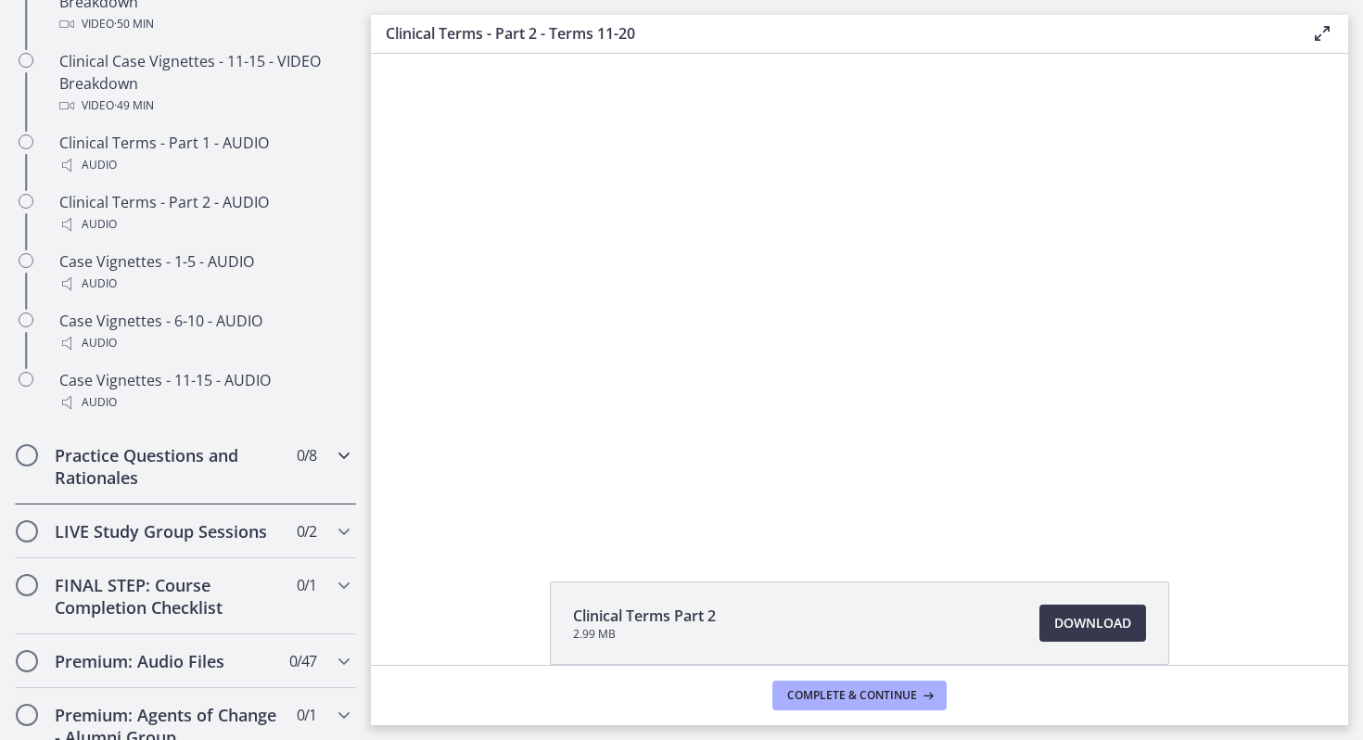
click at [261, 476] on h2 "Practice Questions and Rationales" at bounding box center [168, 466] width 226 height 44
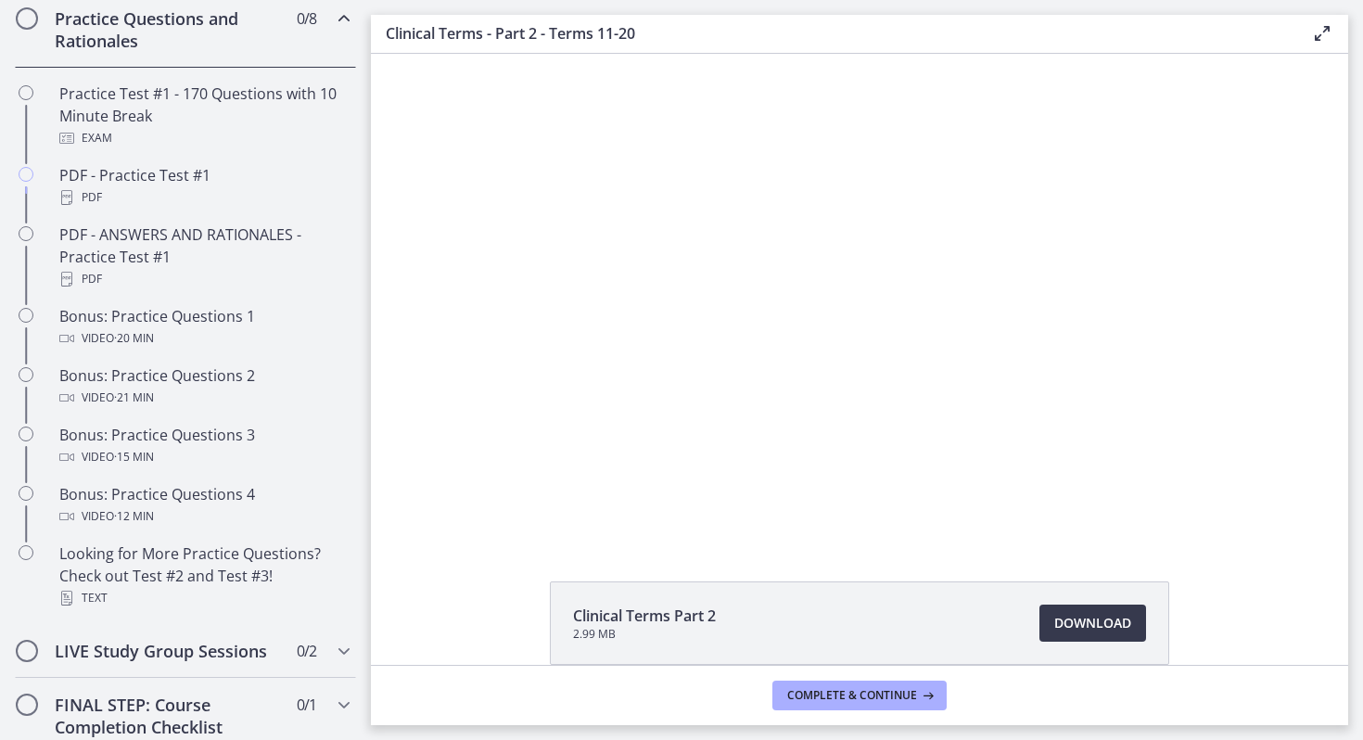
scroll to position [970, 0]
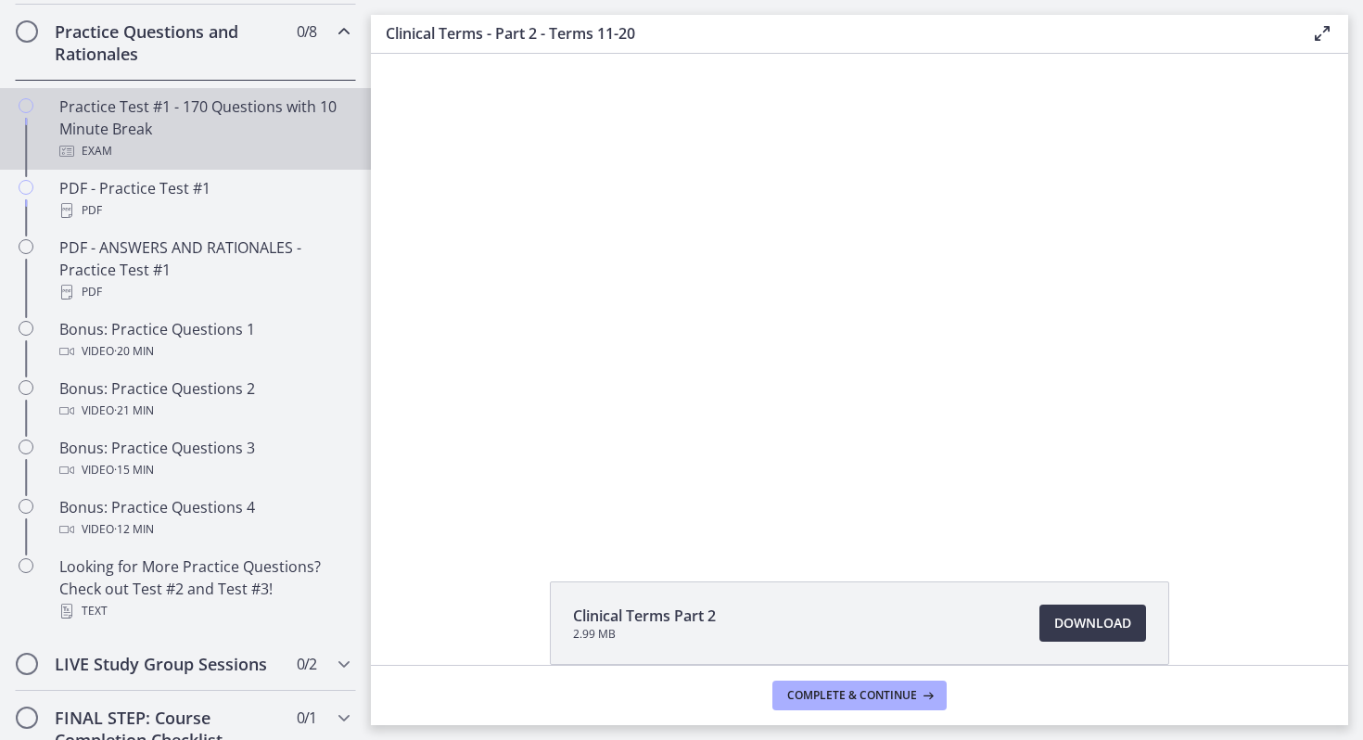
click at [171, 162] on link "Practice Test #1 - 170 Questions with 10 Minute Break Exam" at bounding box center [185, 129] width 371 height 82
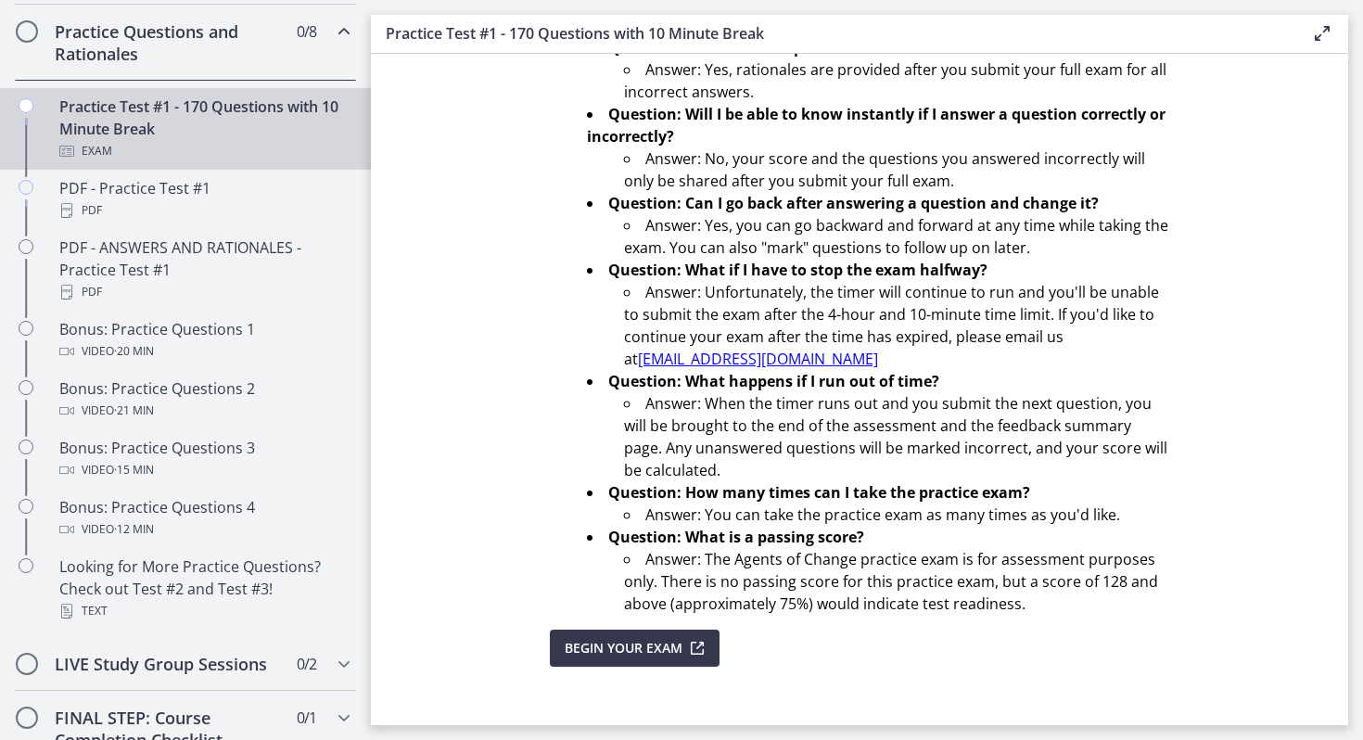
scroll to position [574, 0]
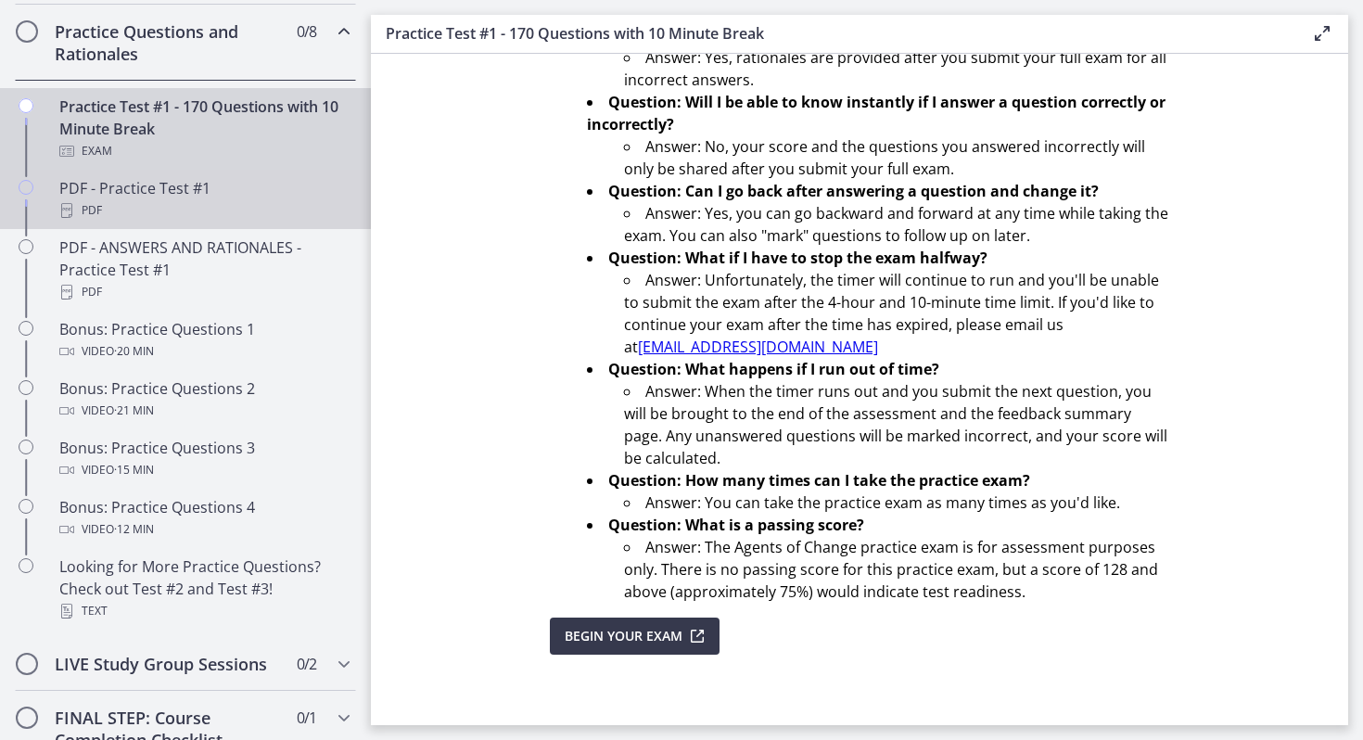
click at [191, 204] on div "PDF" at bounding box center [203, 210] width 289 height 22
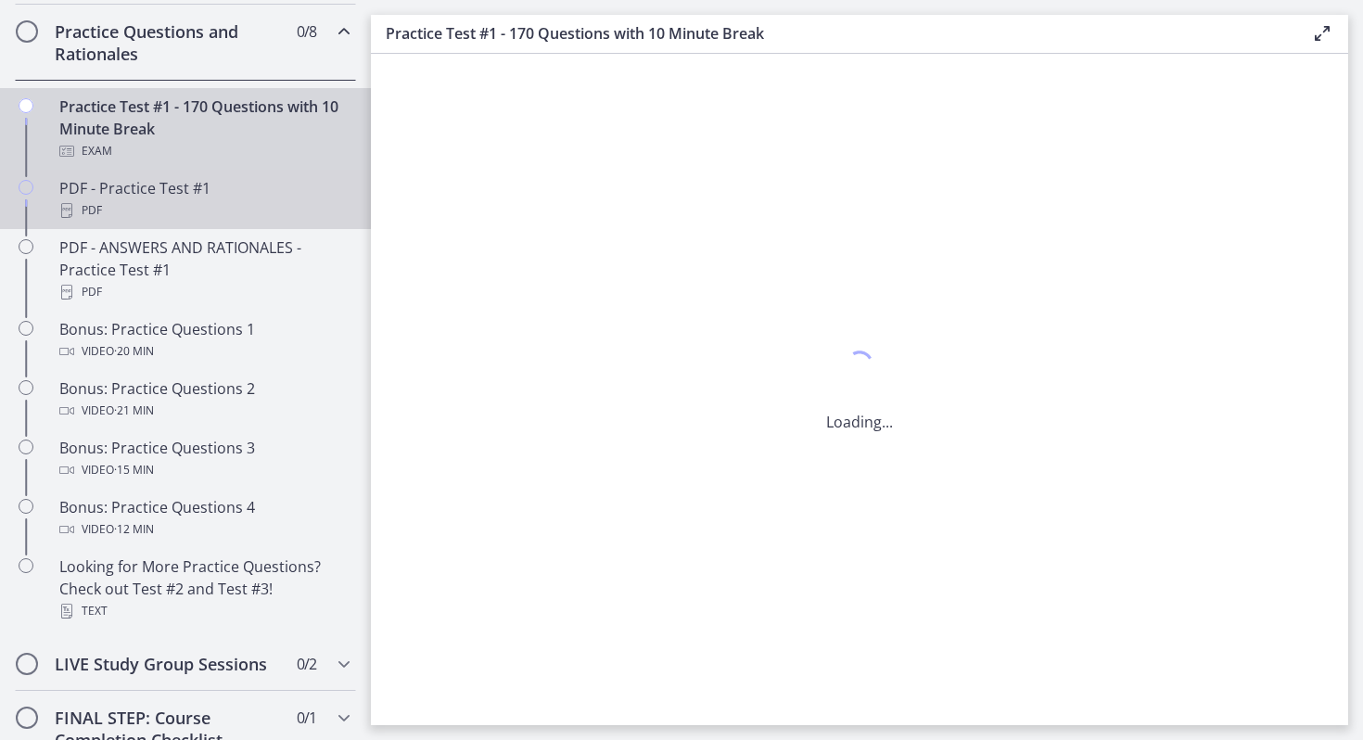
scroll to position [0, 0]
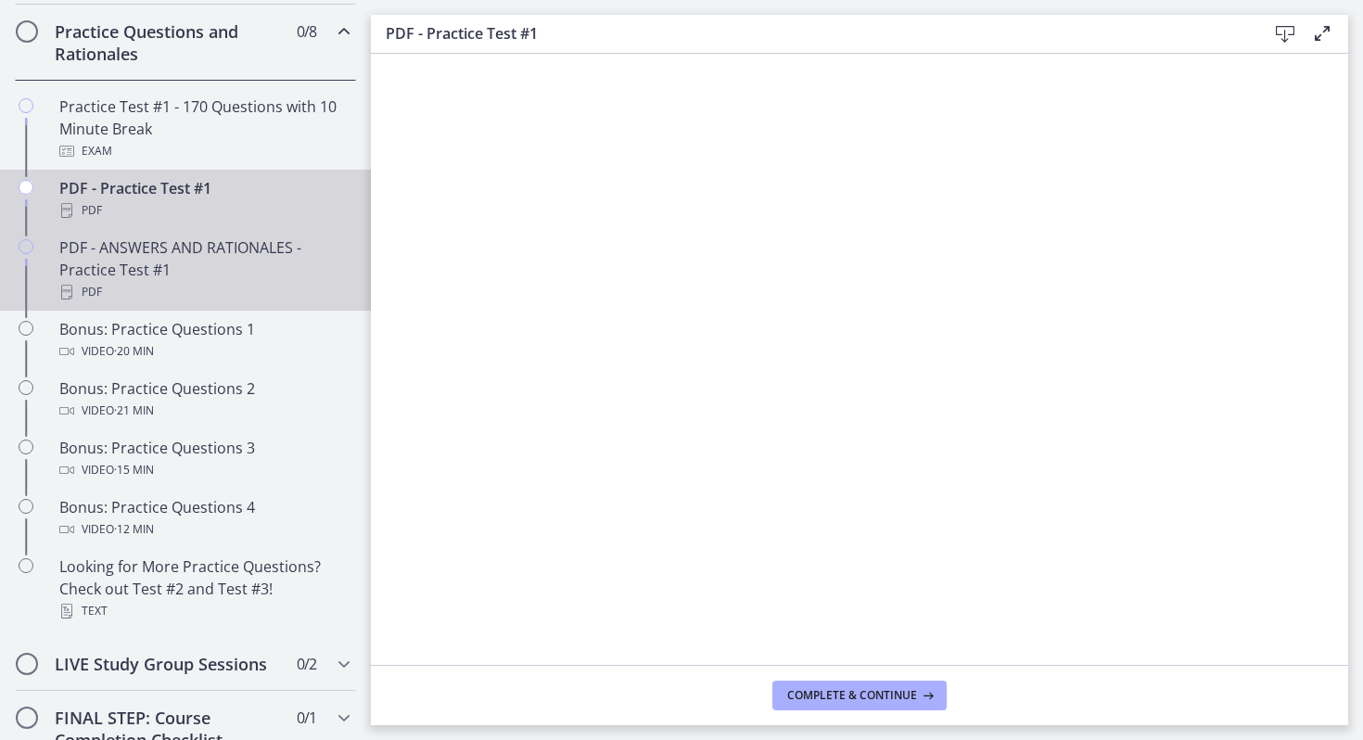
click at [316, 274] on div "PDF - ANSWERS AND RATIONALES - Practice Test #1 PDF" at bounding box center [203, 269] width 289 height 67
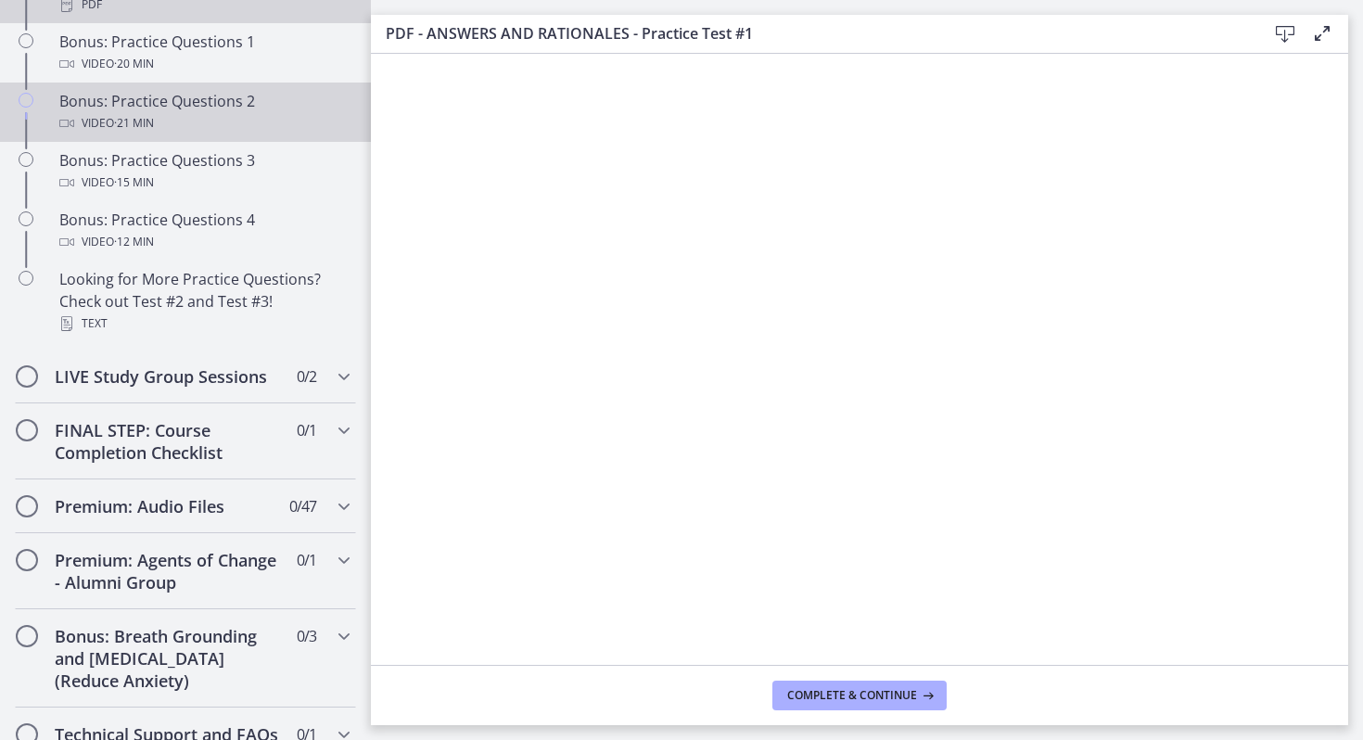
scroll to position [1263, 0]
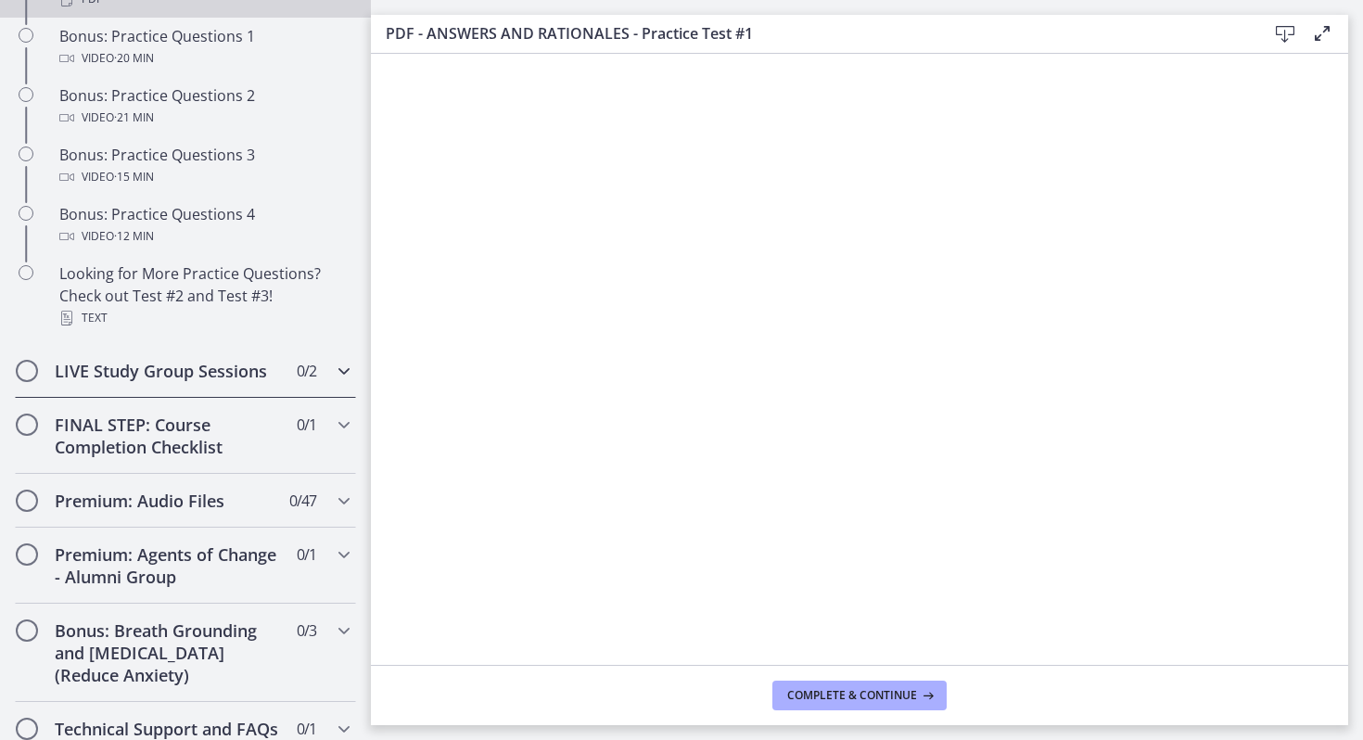
click at [264, 375] on h2 "LIVE Study Group Sessions" at bounding box center [168, 371] width 226 height 22
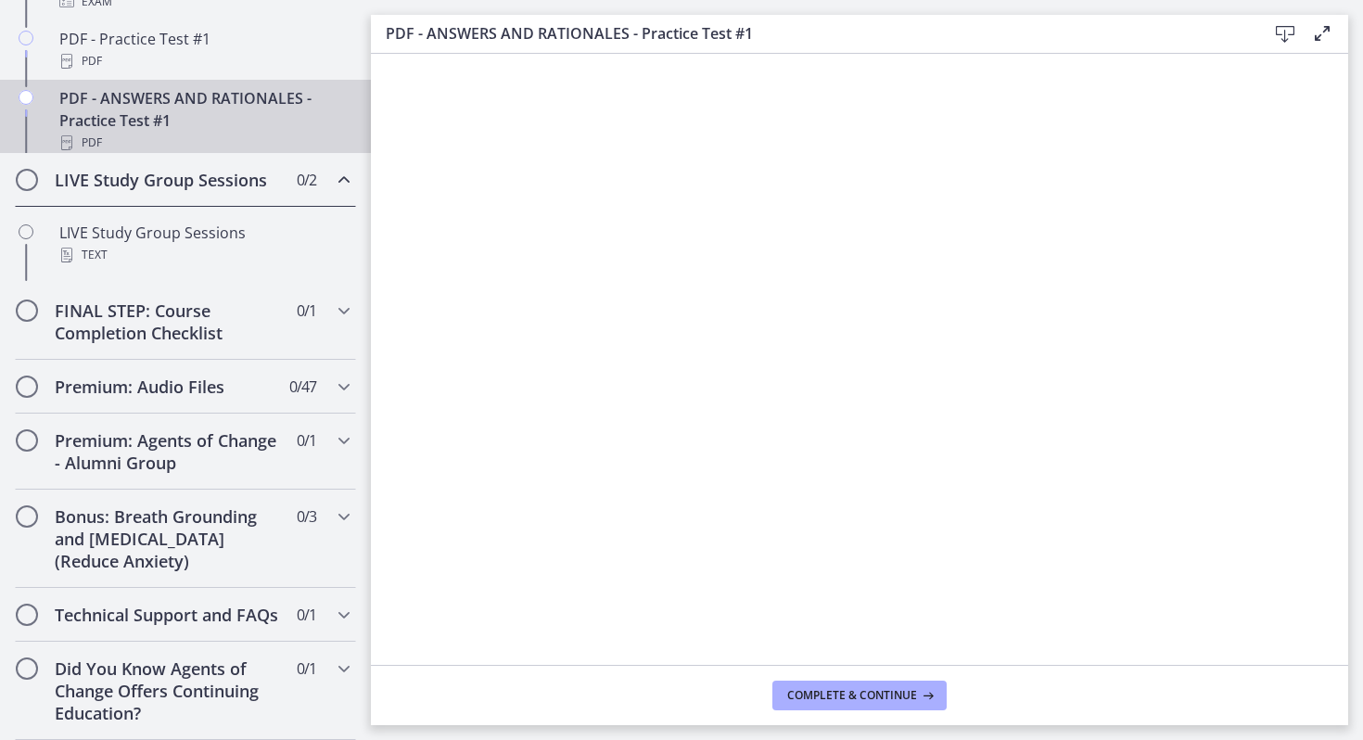
scroll to position [953, 0]
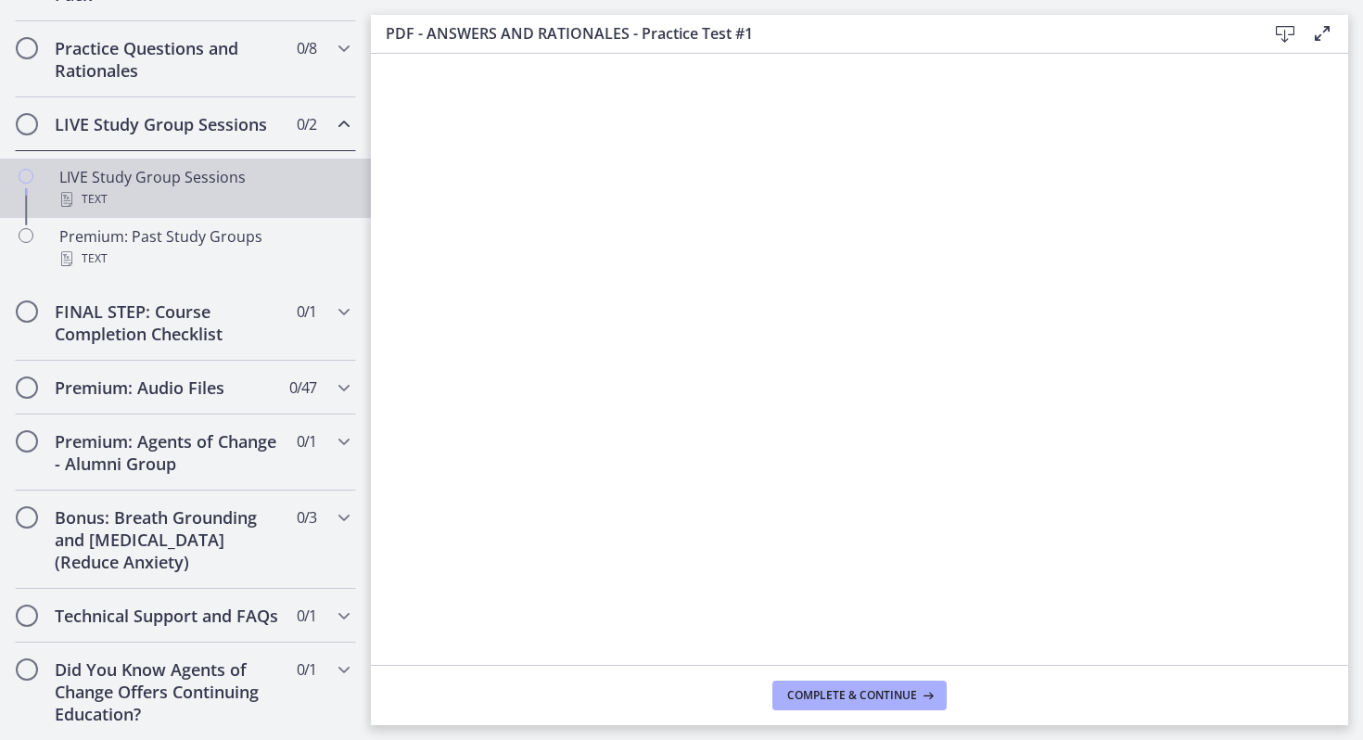
click at [165, 192] on div "Text" at bounding box center [203, 199] width 289 height 22
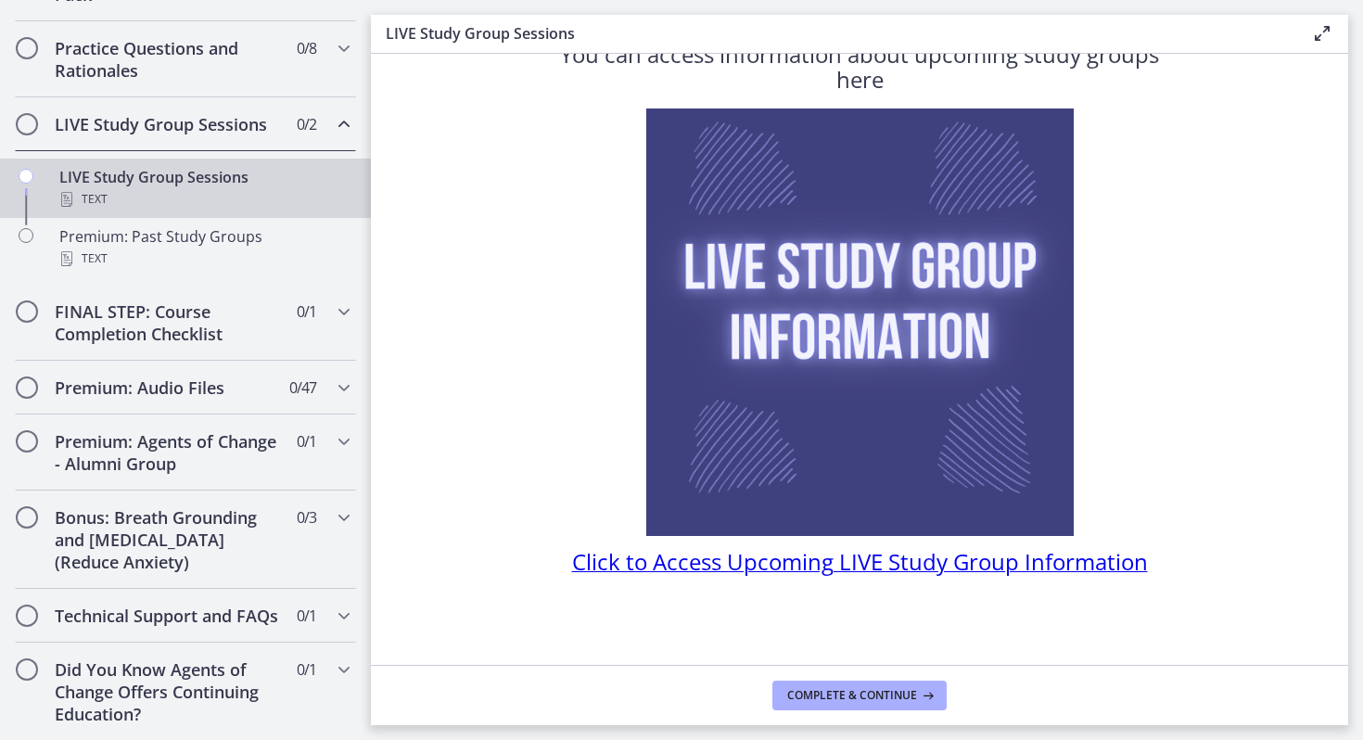
scroll to position [61, 0]
click at [203, 398] on div "Premium: Audio Files 0 / 47 Completed" at bounding box center [185, 388] width 341 height 54
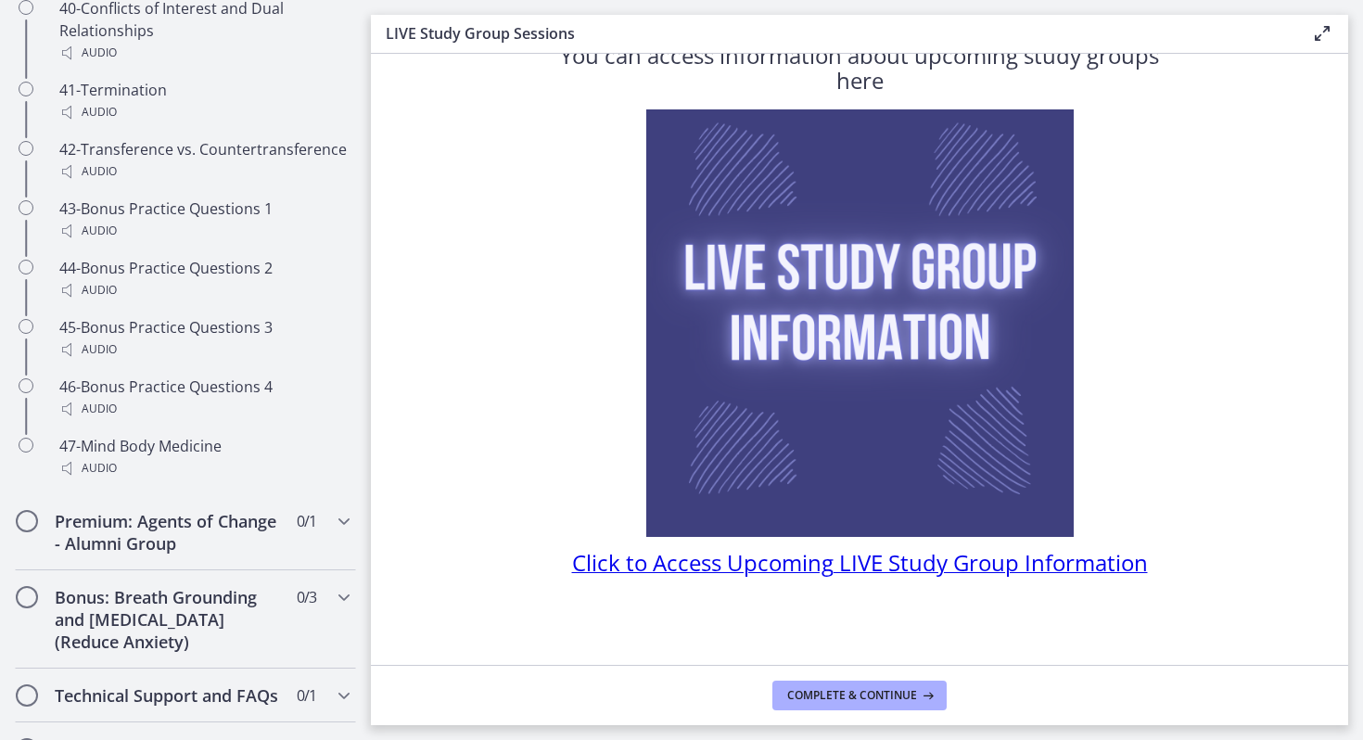
scroll to position [3689, 0]
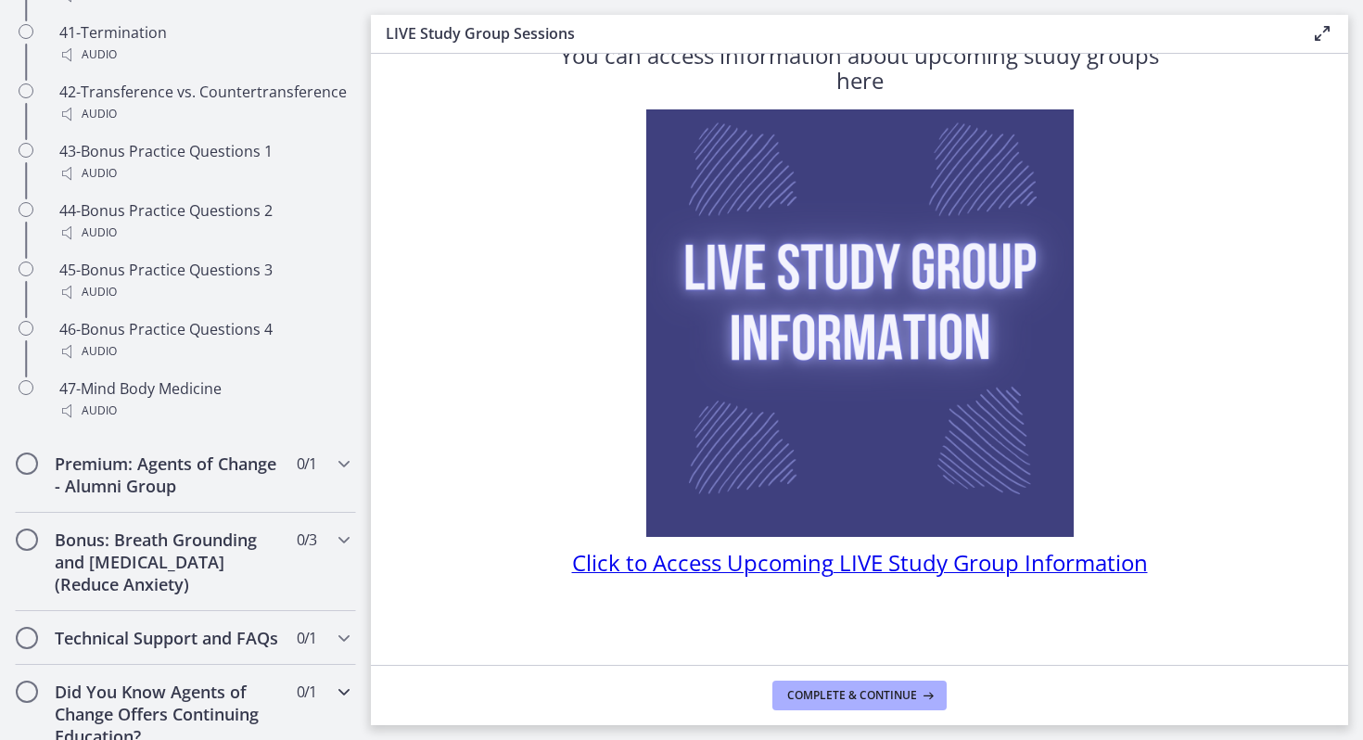
click at [32, 680] on span "Chapters" at bounding box center [27, 691] width 22 height 22
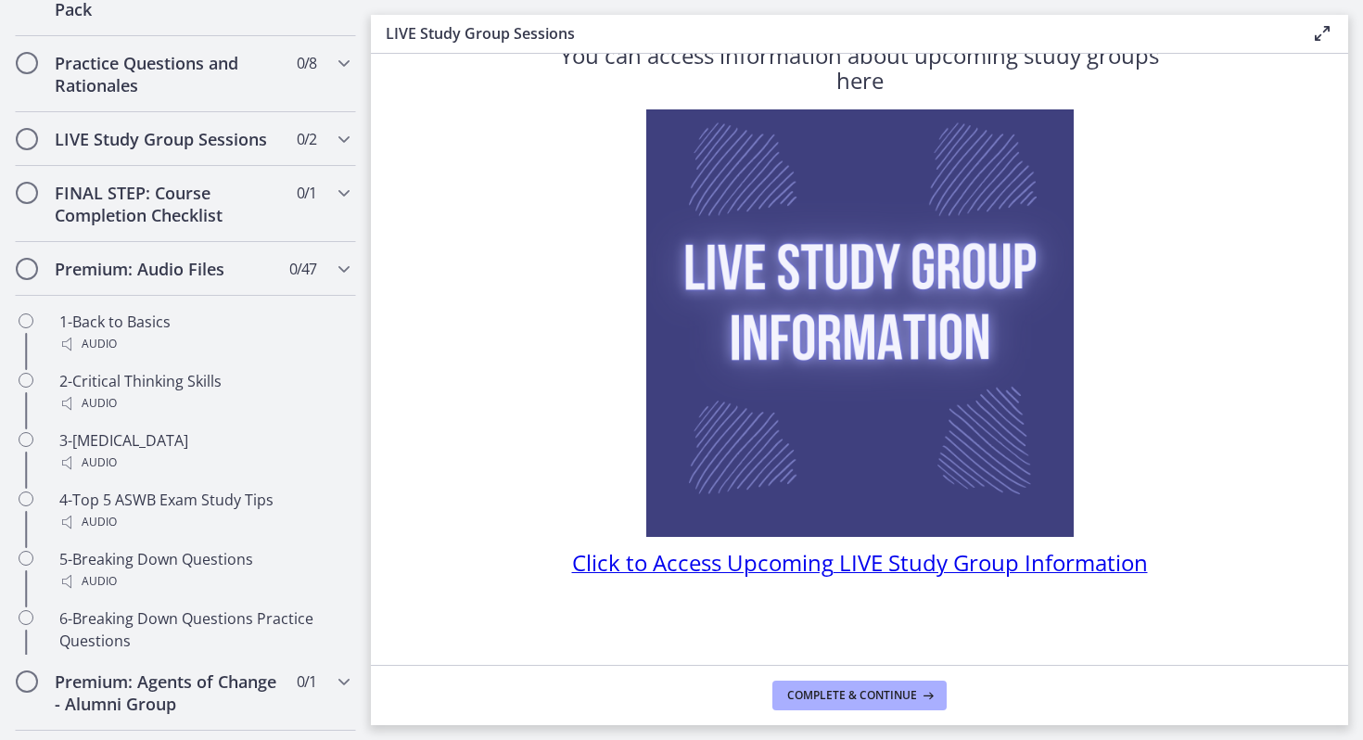
scroll to position [938, 0]
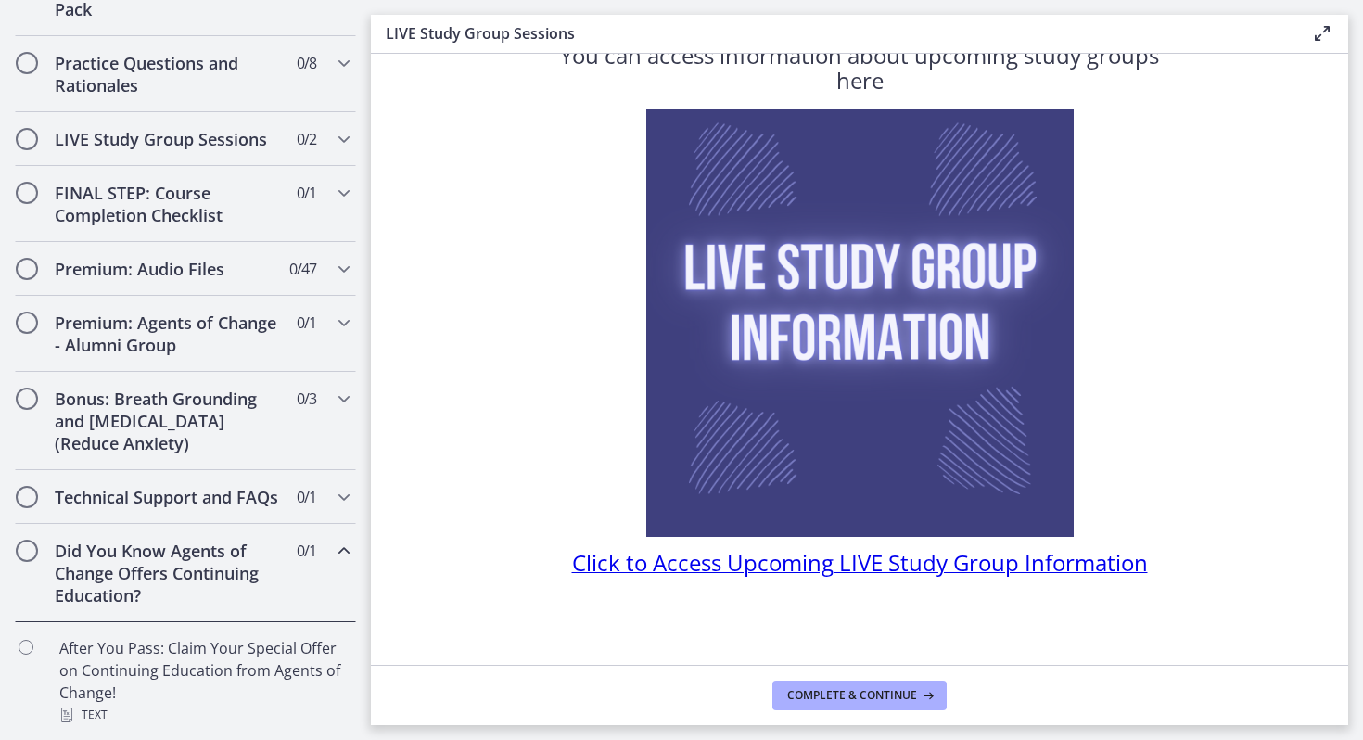
click at [27, 541] on span "Chapters" at bounding box center [27, 550] width 19 height 19
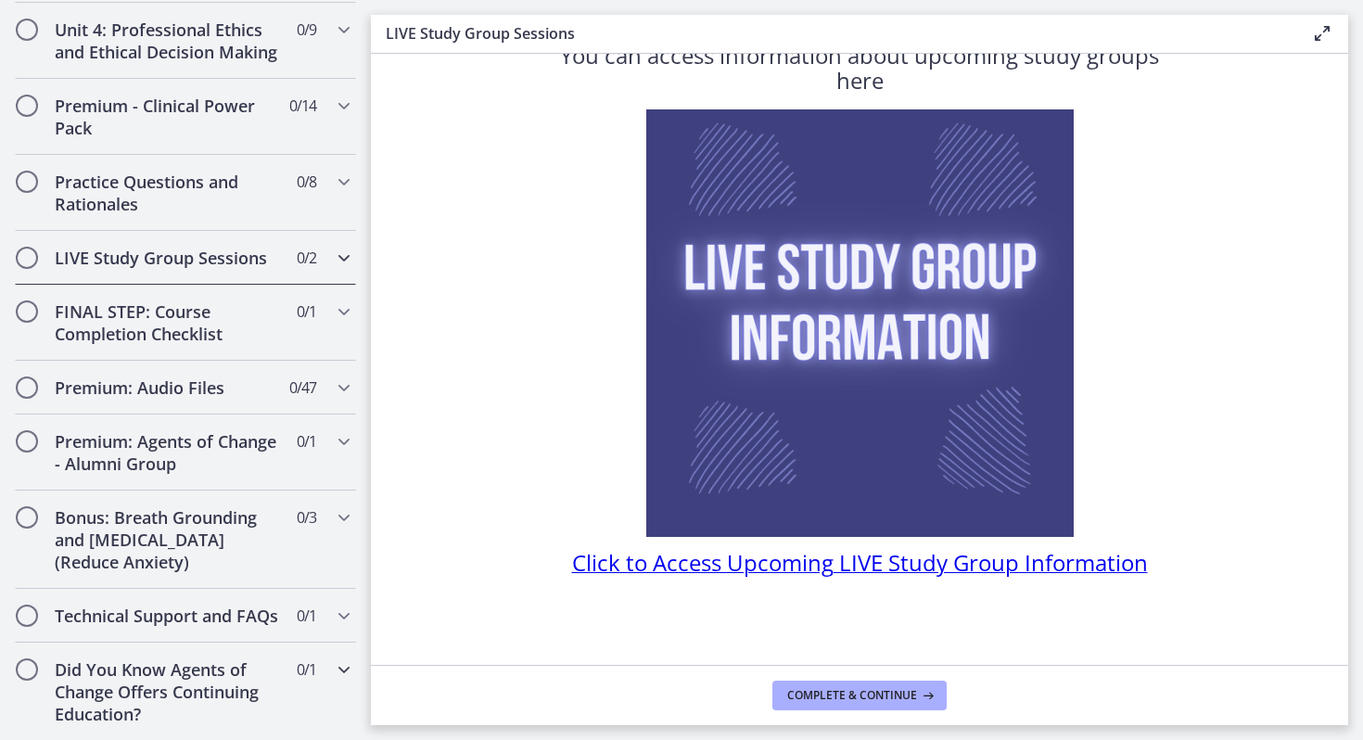
scroll to position [0, 0]
